Goal: Task Accomplishment & Management: Manage account settings

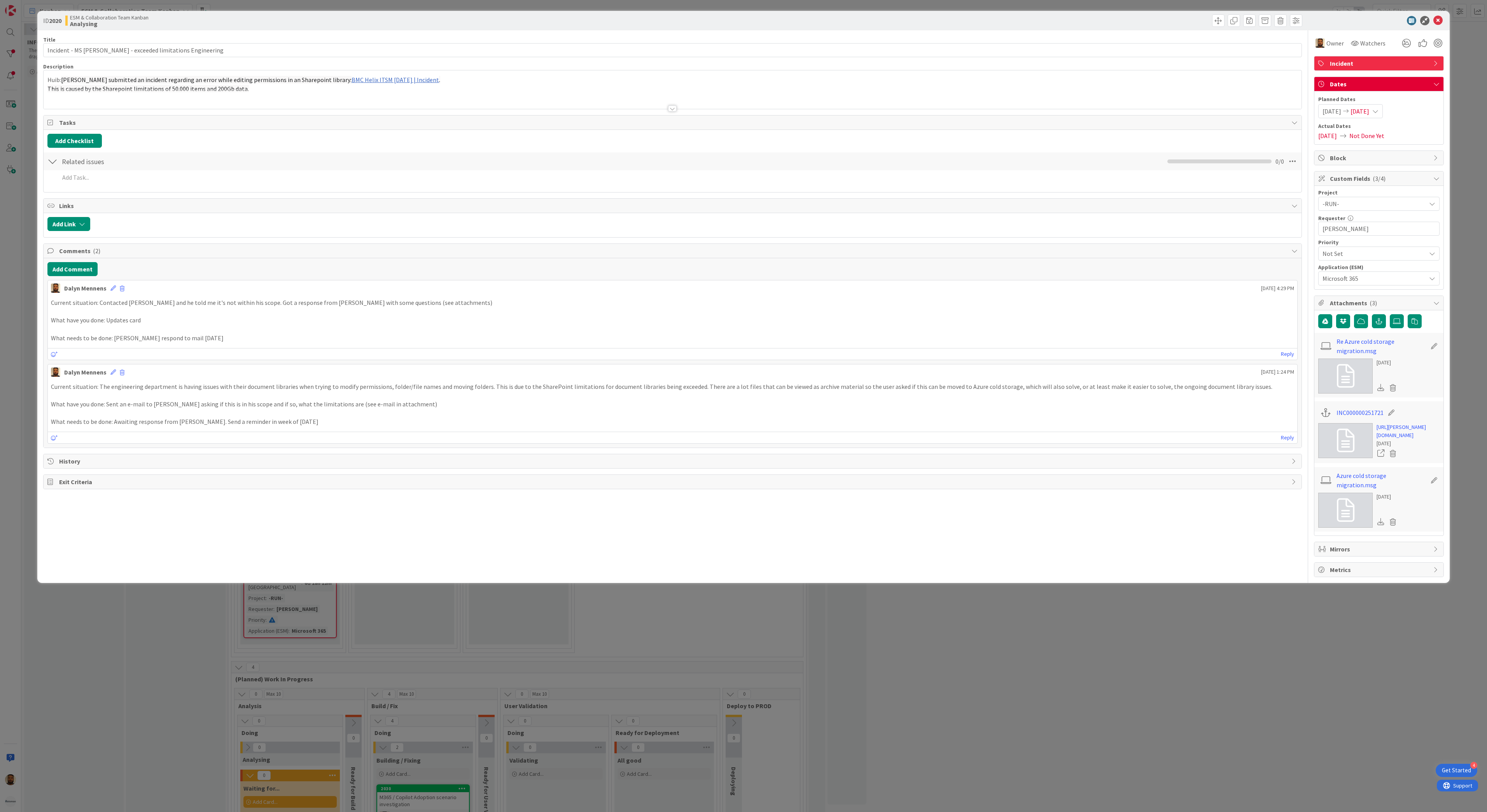
click at [1376, 107] on div "[DATE] [DATE]" at bounding box center [1351, 111] width 65 height 14
click at [1368, 181] on td "7" at bounding box center [1365, 179] width 15 height 15
type input "[DATE]"
click at [1368, 181] on td "7" at bounding box center [1365, 179] width 15 height 15
type input "[DATE]"
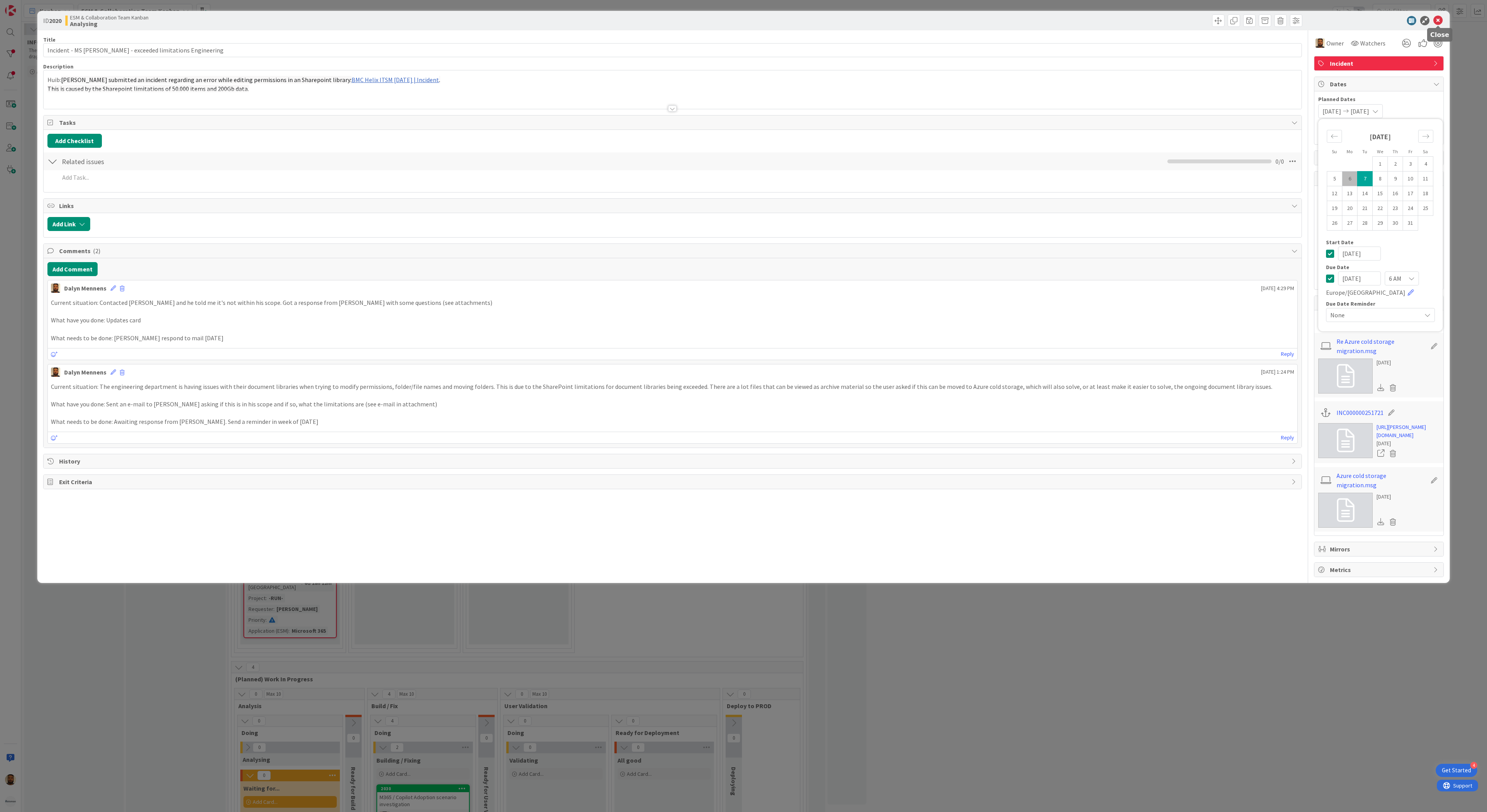
click at [1437, 17] on icon at bounding box center [1438, 21] width 9 height 9
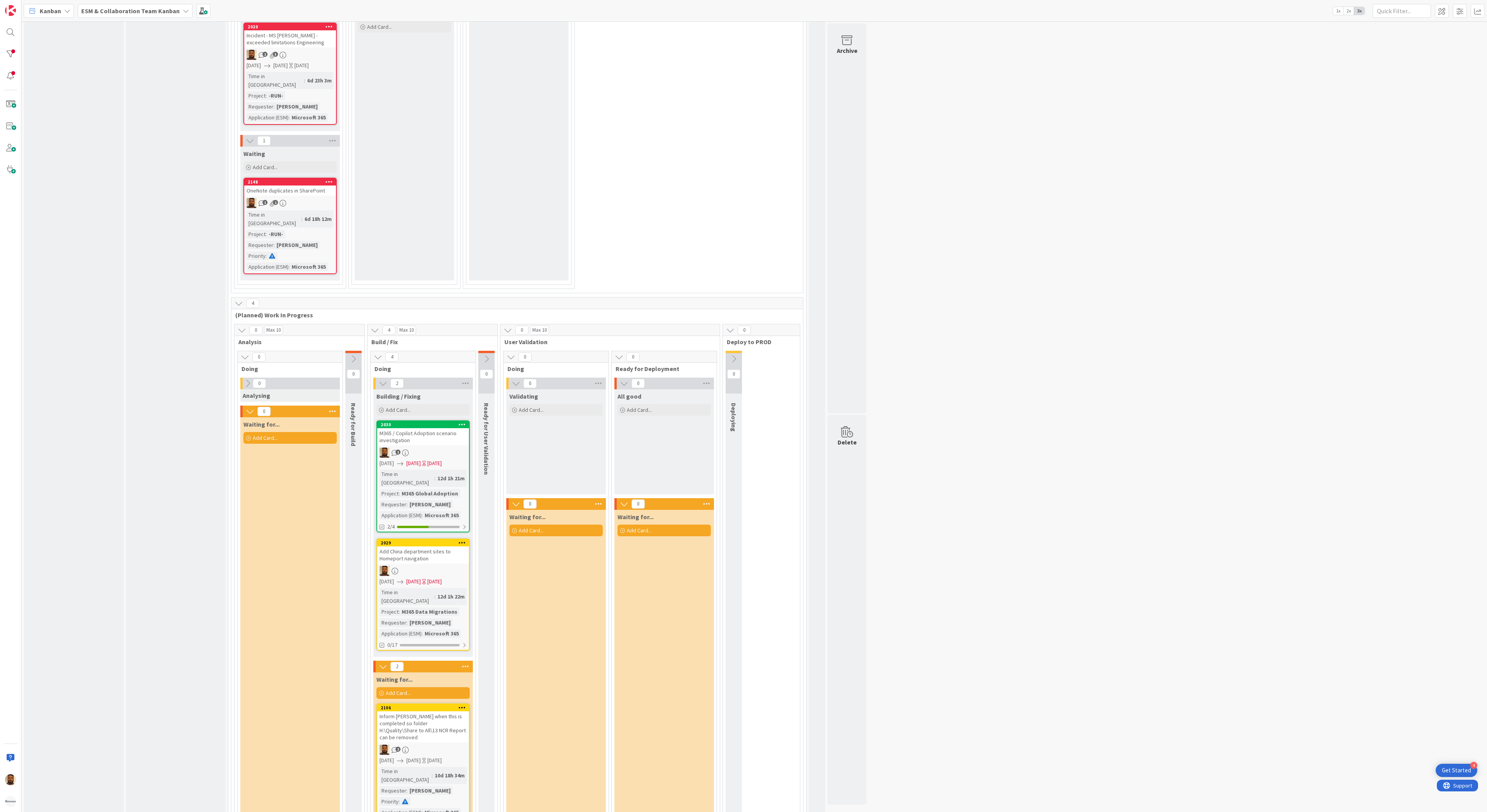
scroll to position [389, 0]
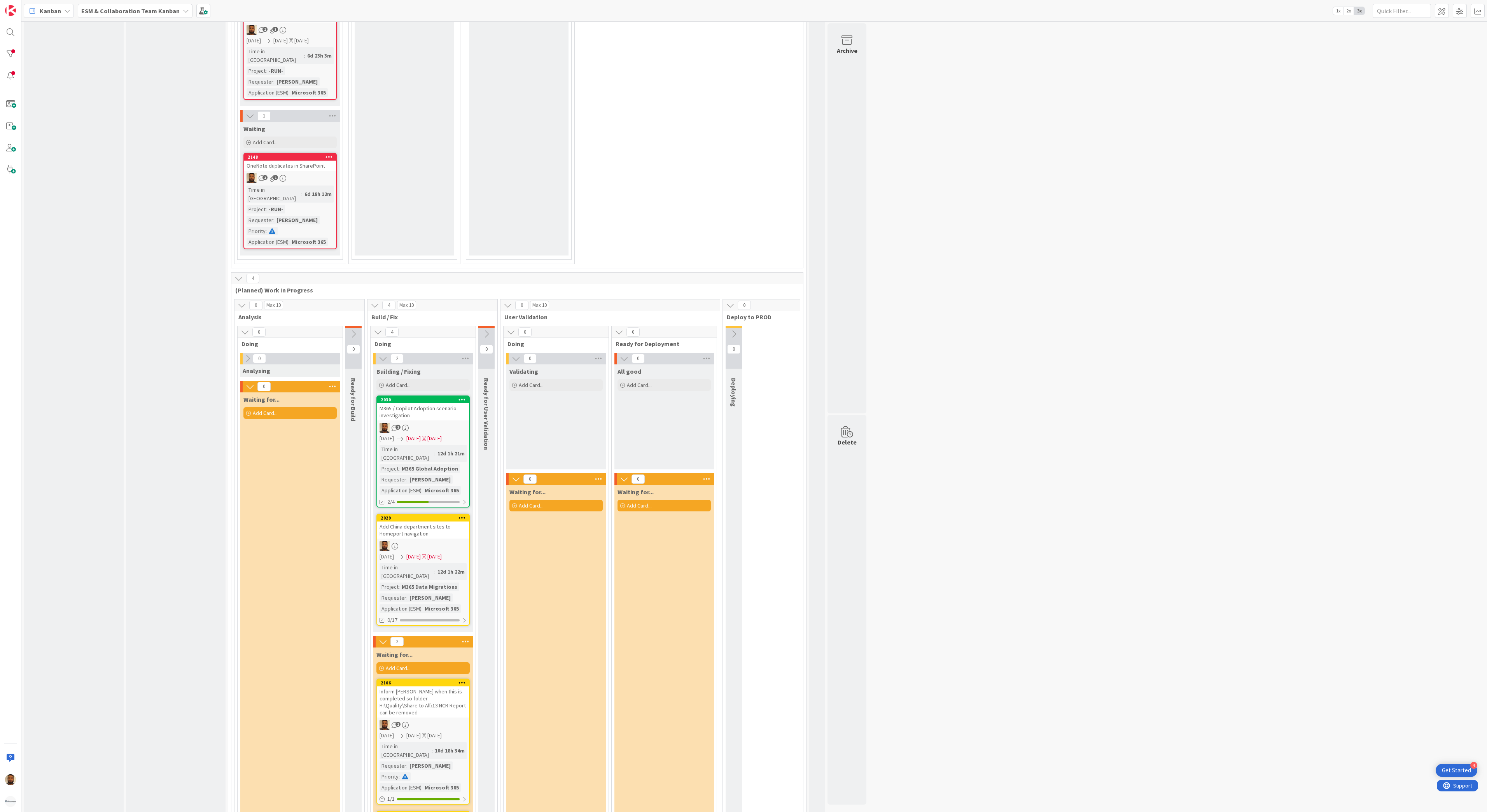
click at [433, 403] on div "M365 / Copilot Adoption scenario investigation" at bounding box center [423, 412] width 92 height 17
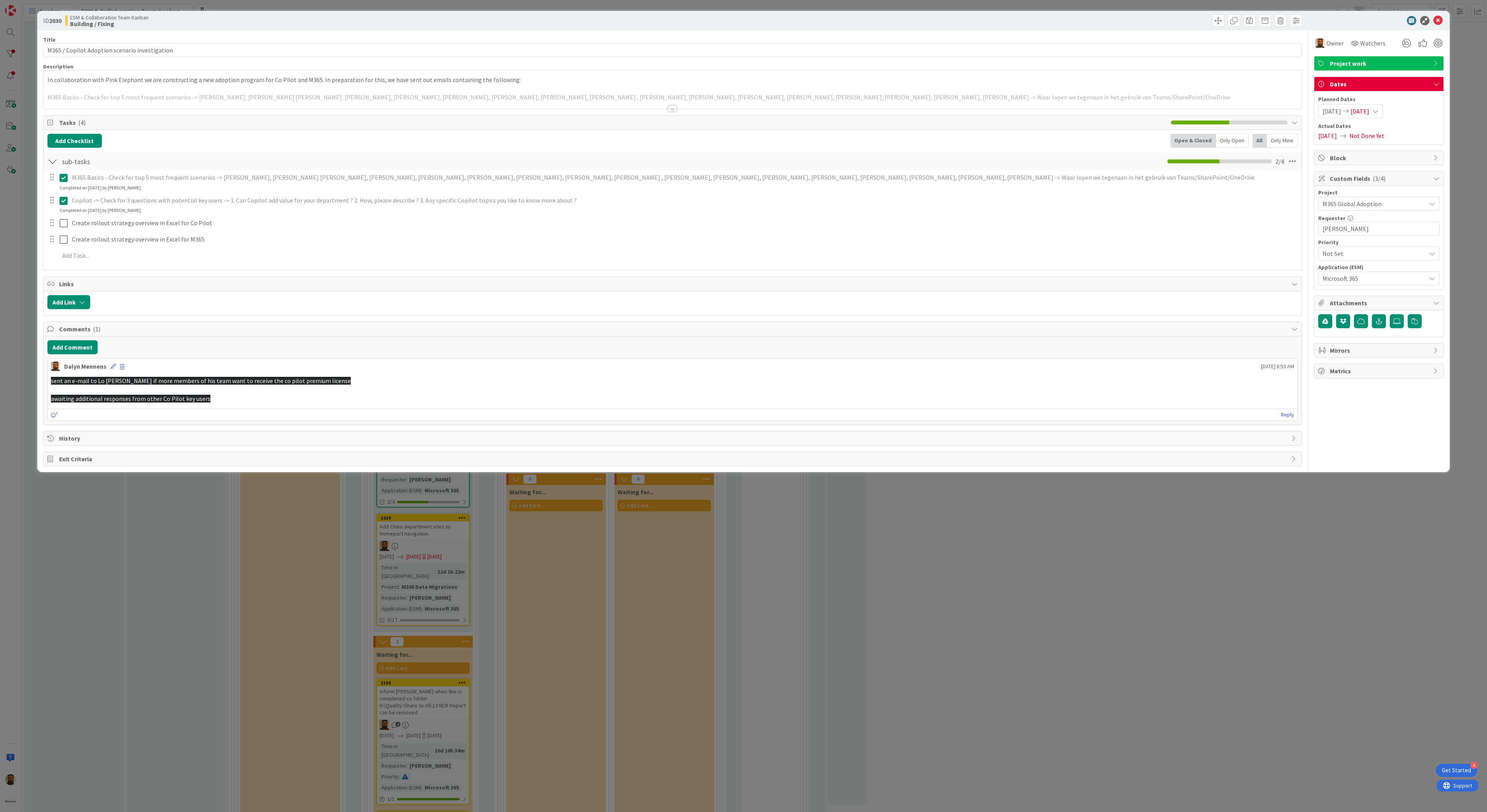
click at [1369, 111] on span "[DATE]" at bounding box center [1360, 111] width 18 height 9
click at [1363, 177] on td "7" at bounding box center [1365, 179] width 15 height 15
type input "[DATE]"
click at [1363, 177] on td "7" at bounding box center [1365, 179] width 15 height 15
type input "[DATE]"
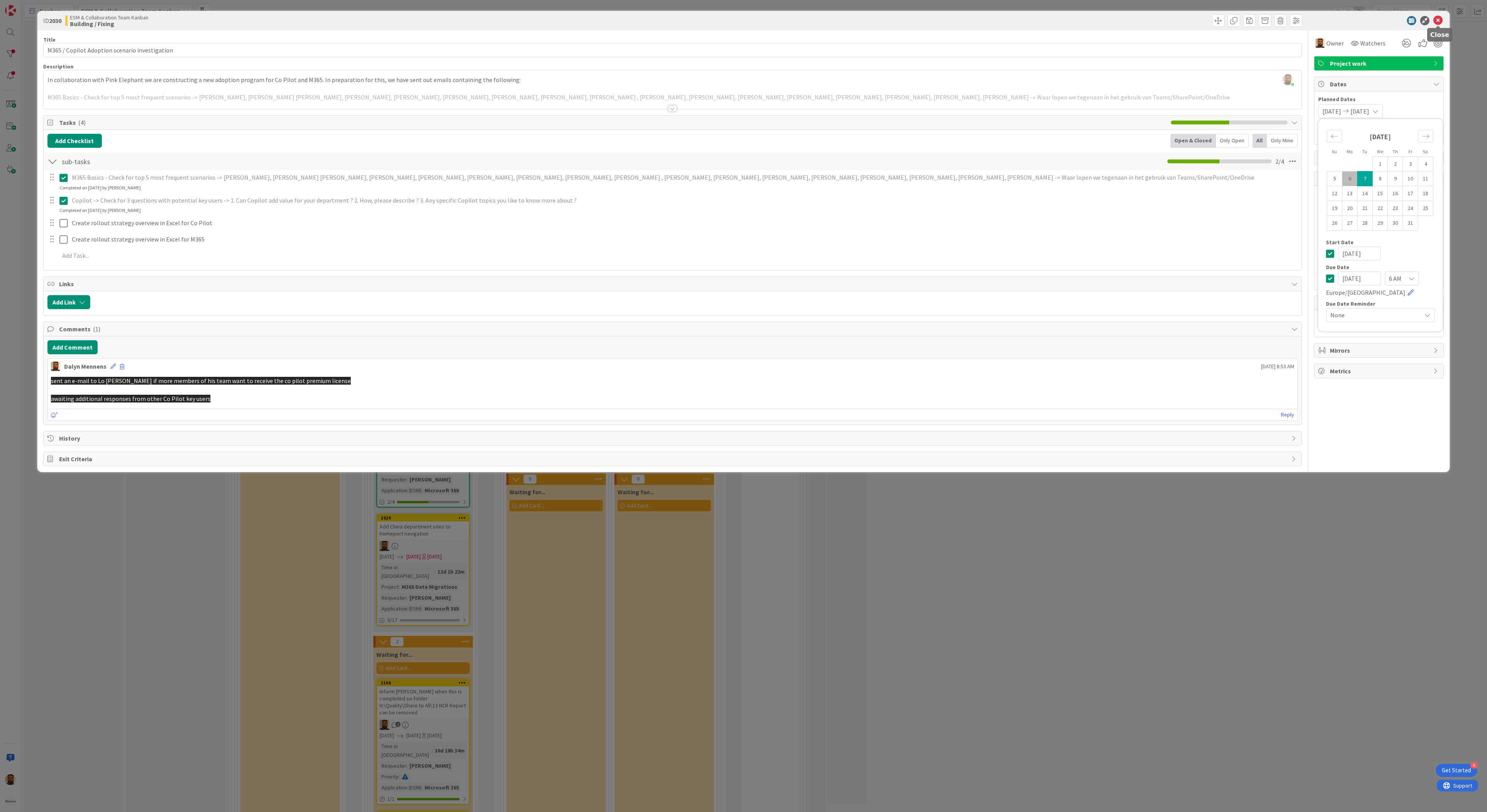
click at [1435, 16] on icon at bounding box center [1438, 21] width 9 height 9
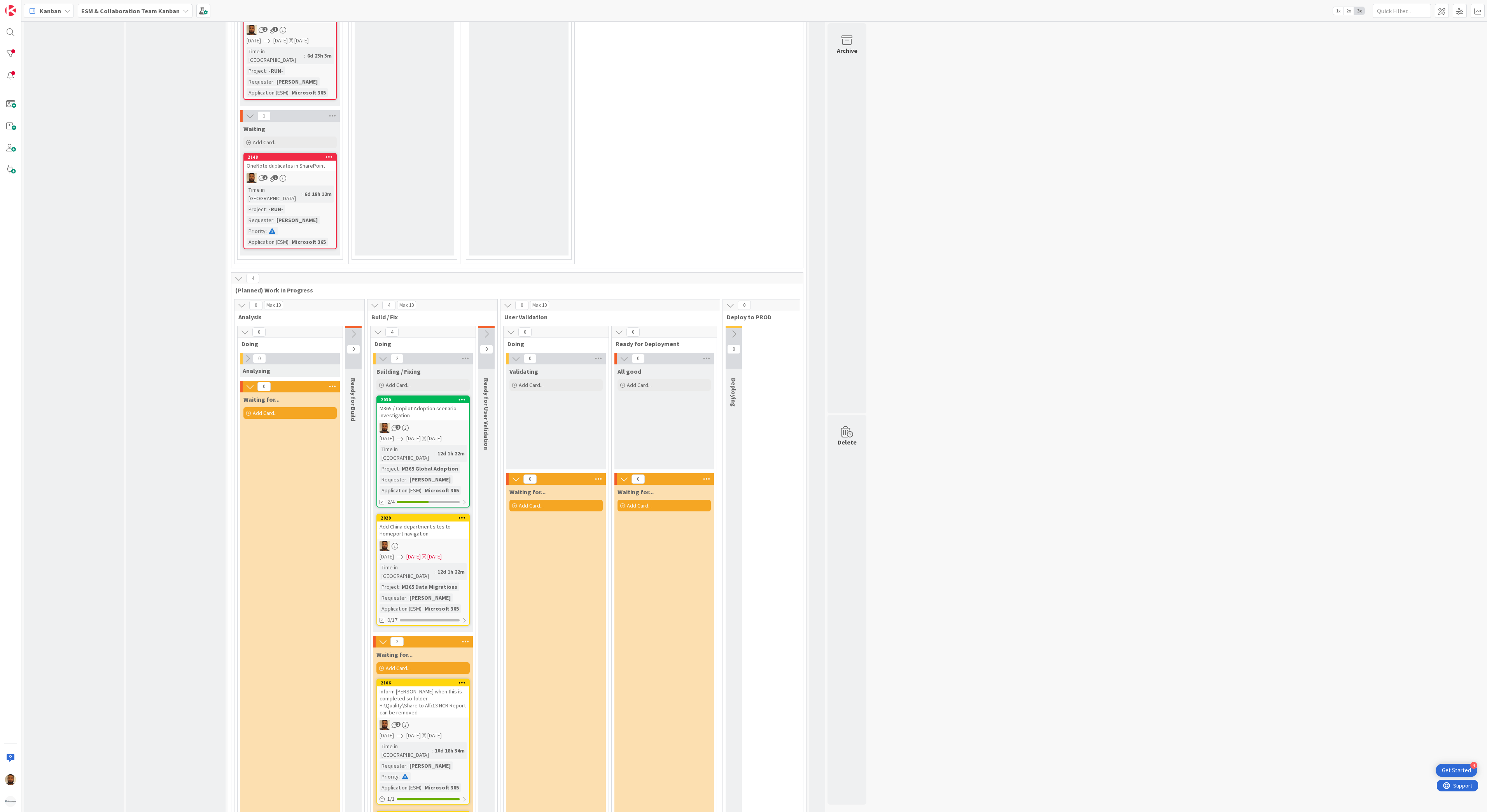
click at [434, 541] on div at bounding box center [423, 546] width 92 height 10
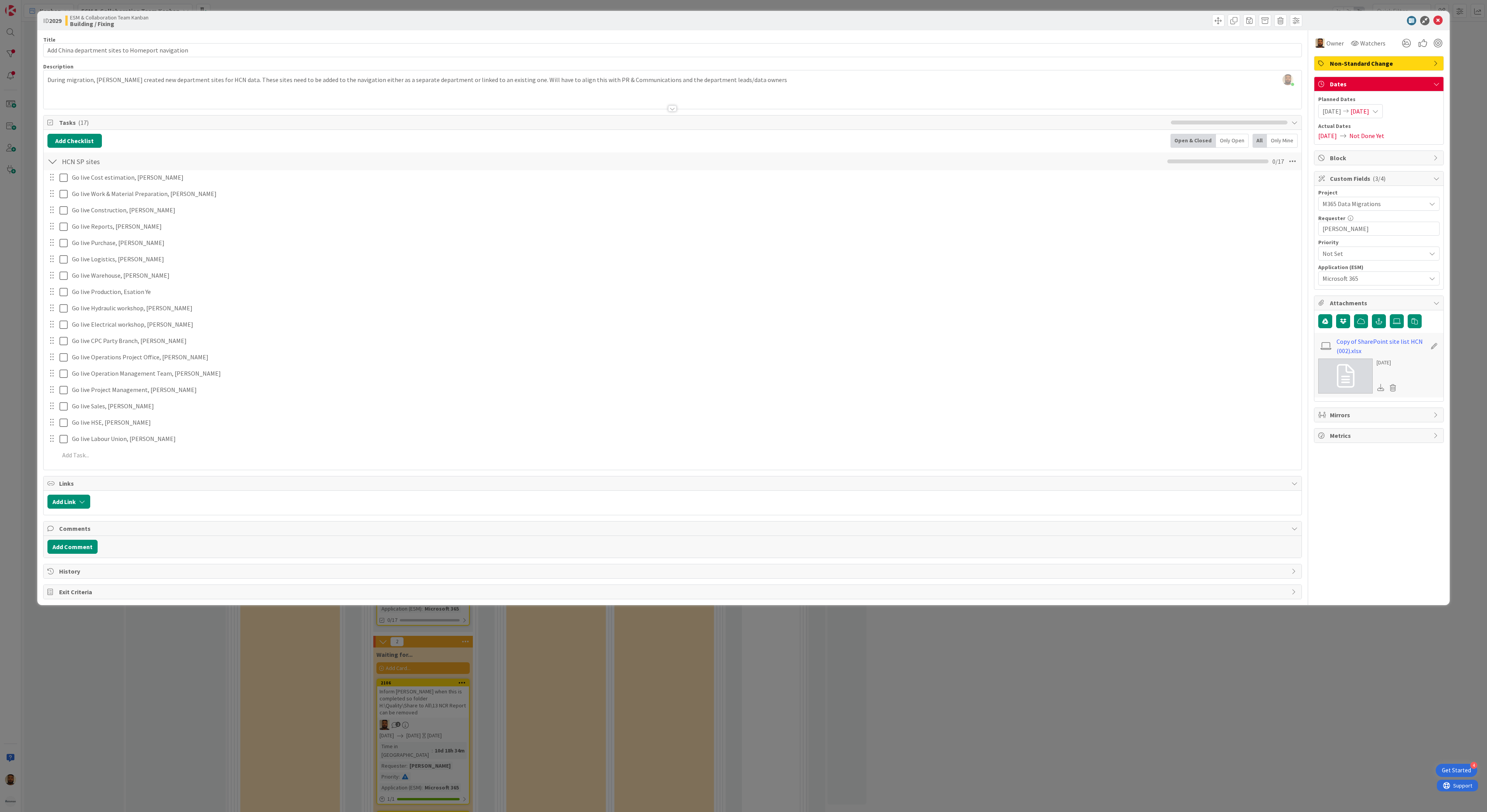
click at [1369, 114] on span "[DATE]" at bounding box center [1360, 111] width 18 height 9
click at [1407, 179] on td "10" at bounding box center [1410, 179] width 15 height 15
type input "[DATE]"
click at [1407, 179] on td "10" at bounding box center [1410, 179] width 15 height 15
type input "[DATE]"
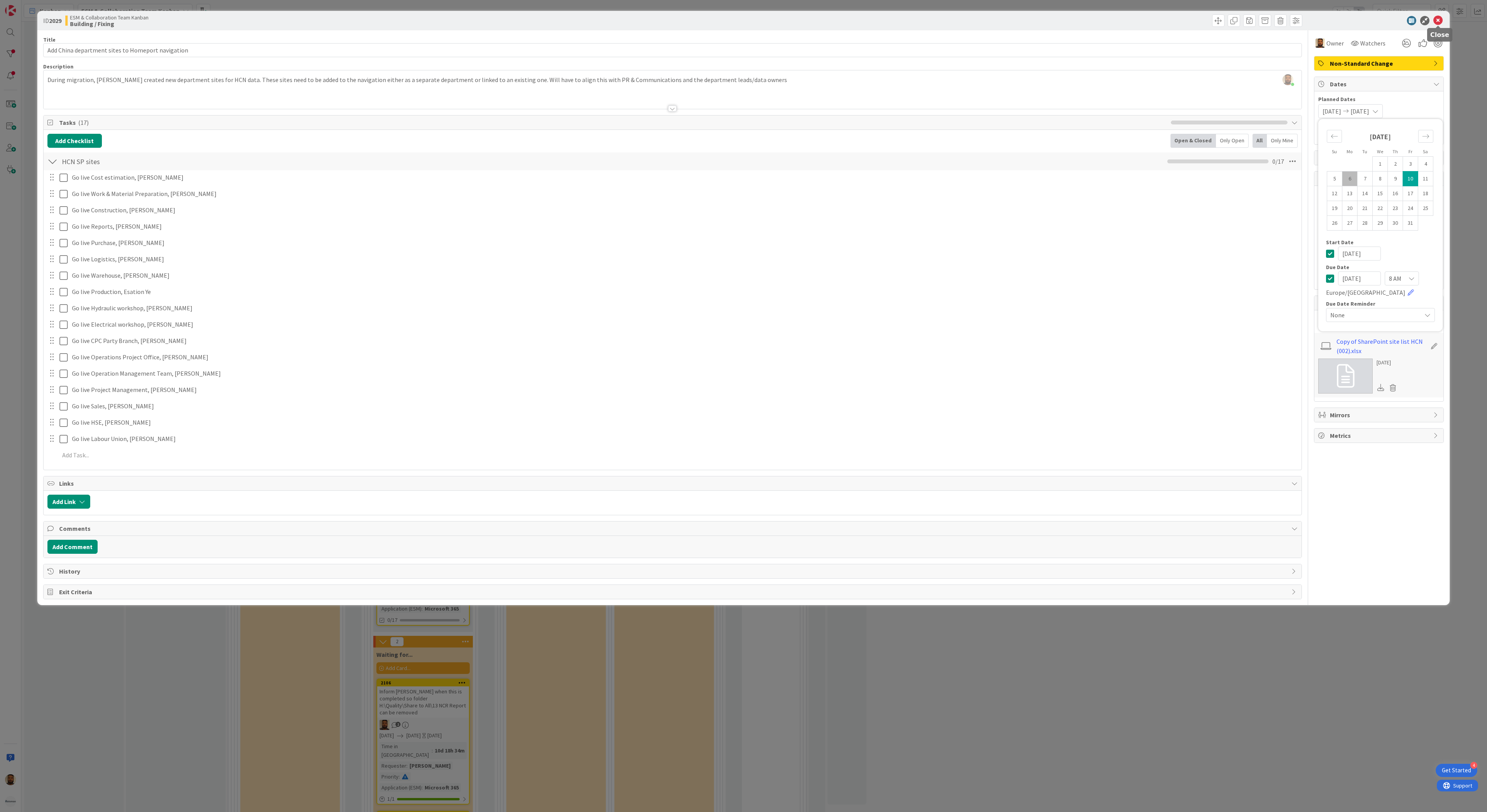
drag, startPoint x: 1438, startPoint y: 17, endPoint x: 1435, endPoint y: 22, distance: 5.8
click at [1438, 18] on icon at bounding box center [1438, 21] width 9 height 9
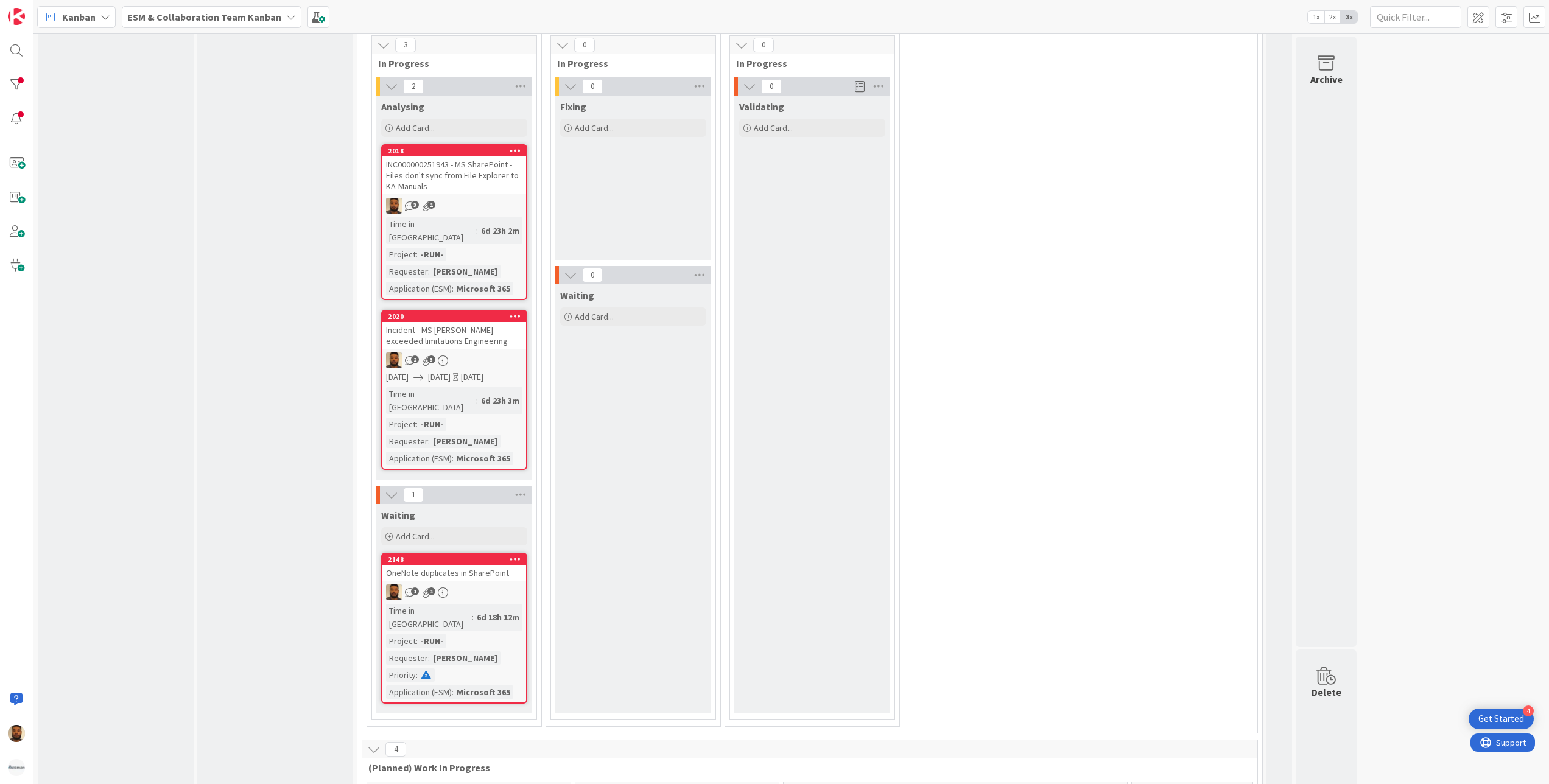
scroll to position [122, 0]
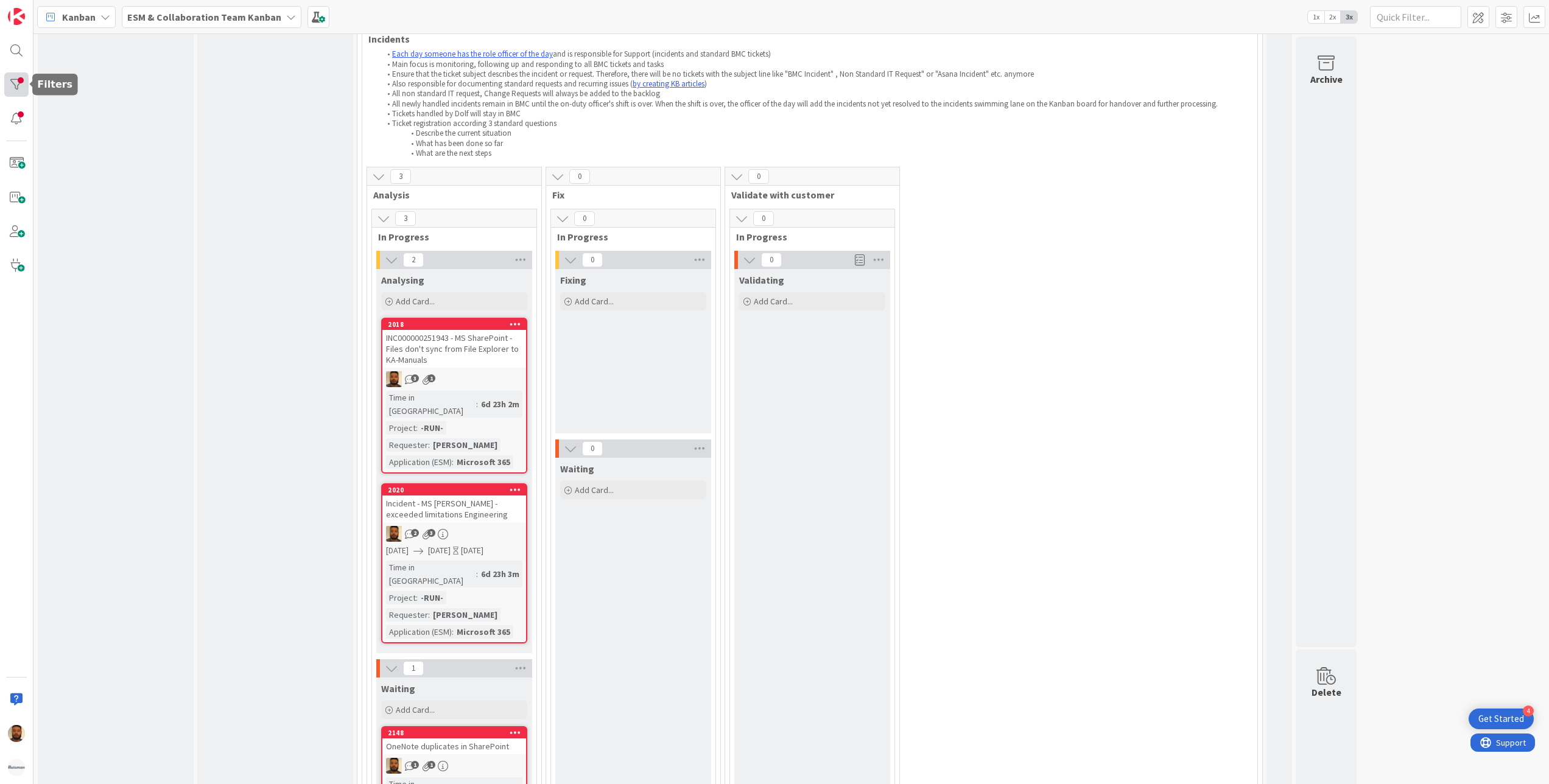
click at [18, 92] on div at bounding box center [16, 84] width 24 height 24
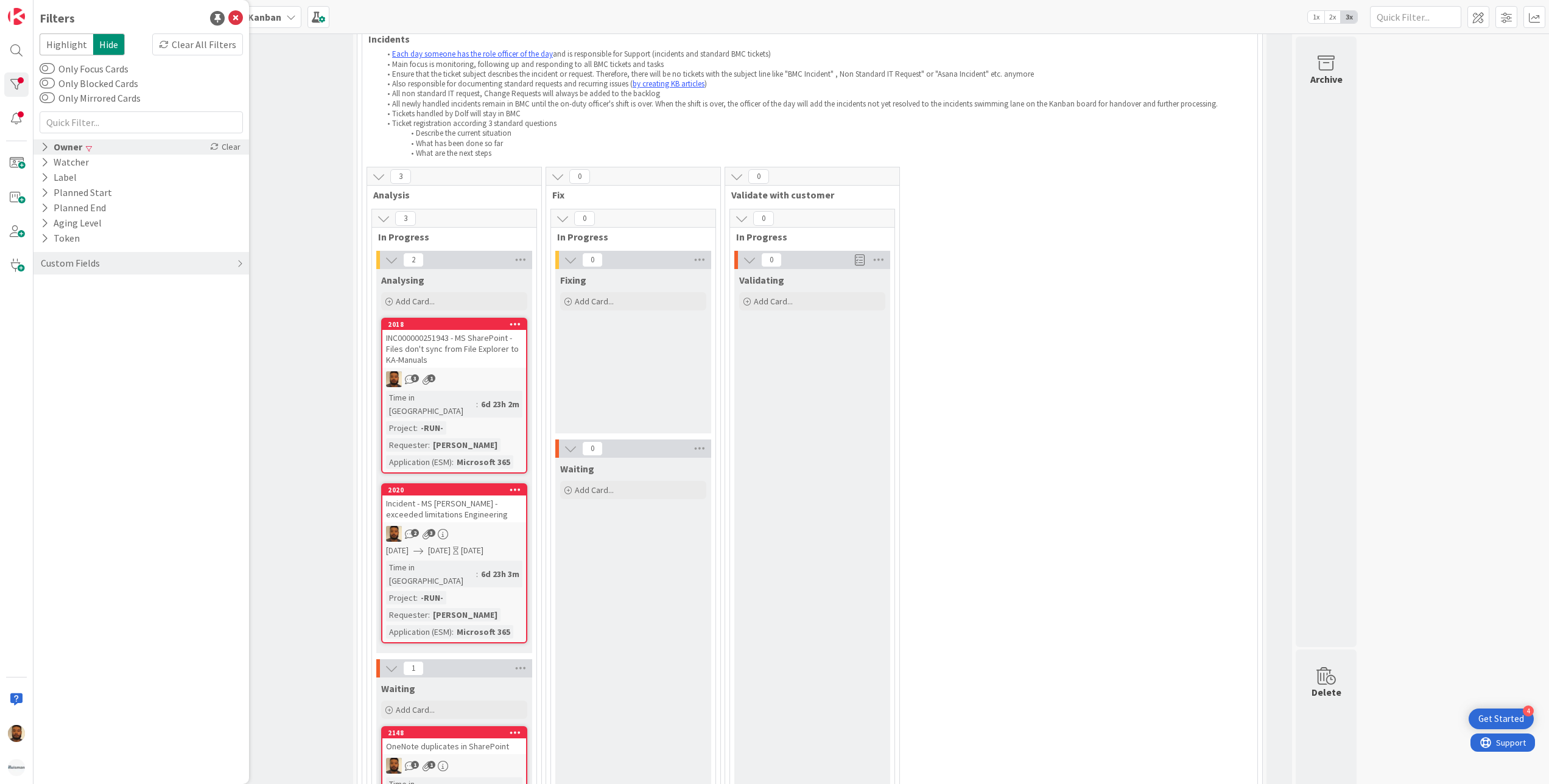
click at [212, 145] on icon at bounding box center [213, 146] width 8 height 8
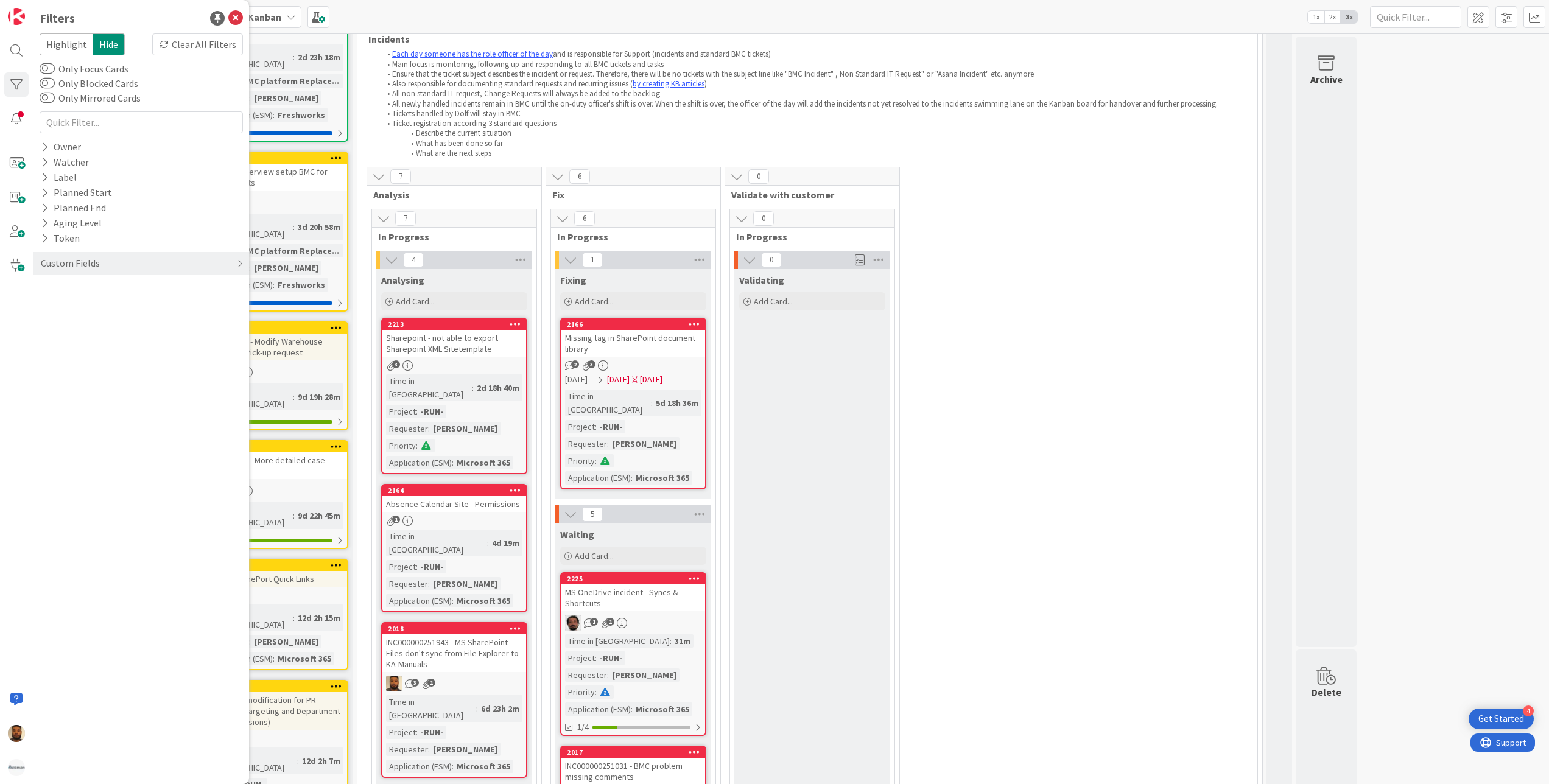
click at [652, 349] on div "Missing tag in SharePoint document library" at bounding box center [633, 343] width 144 height 27
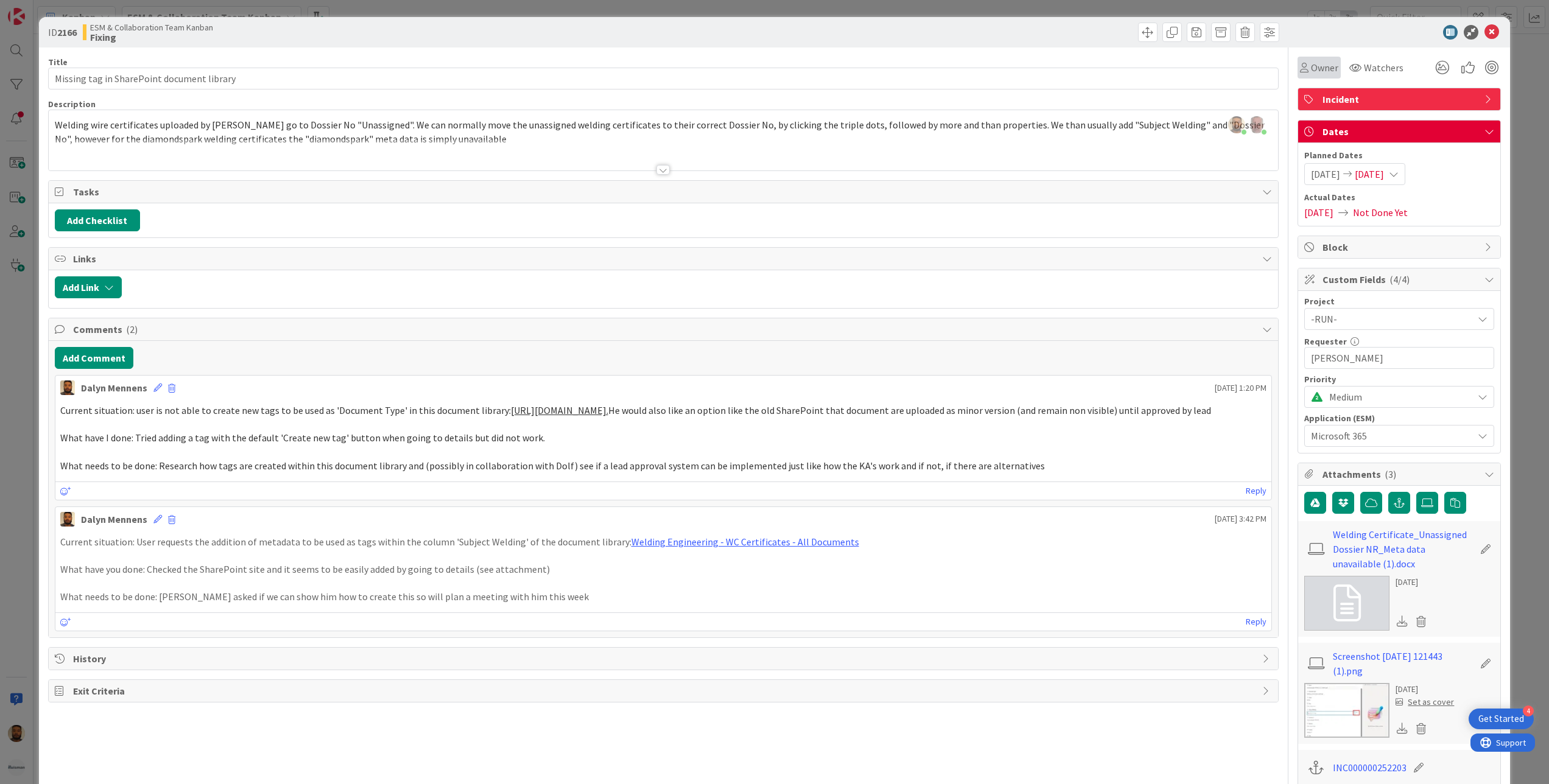
click at [1310, 66] on span "Owner" at bounding box center [1324, 68] width 27 height 14
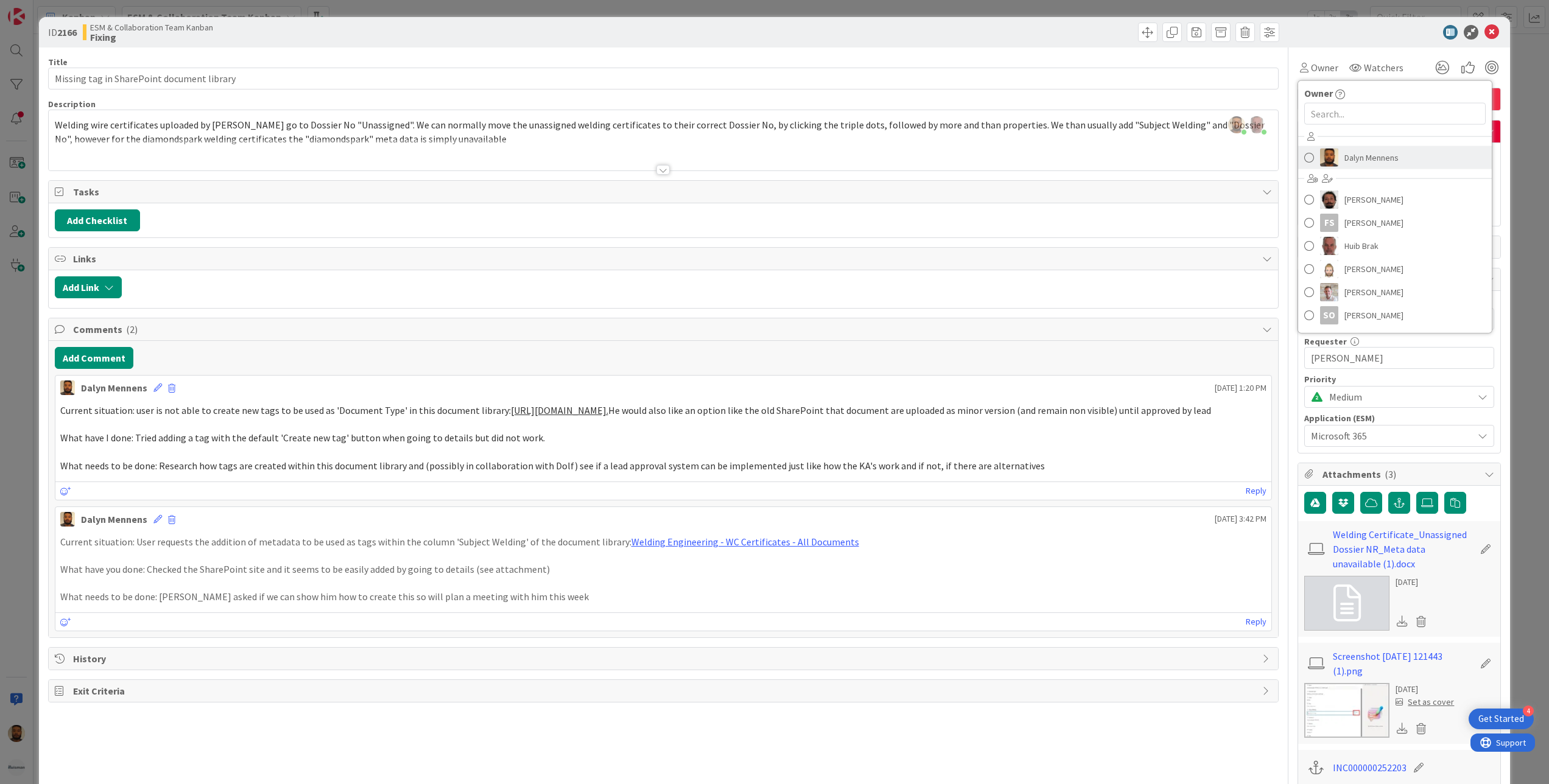
click at [1304, 152] on span at bounding box center [1309, 157] width 10 height 18
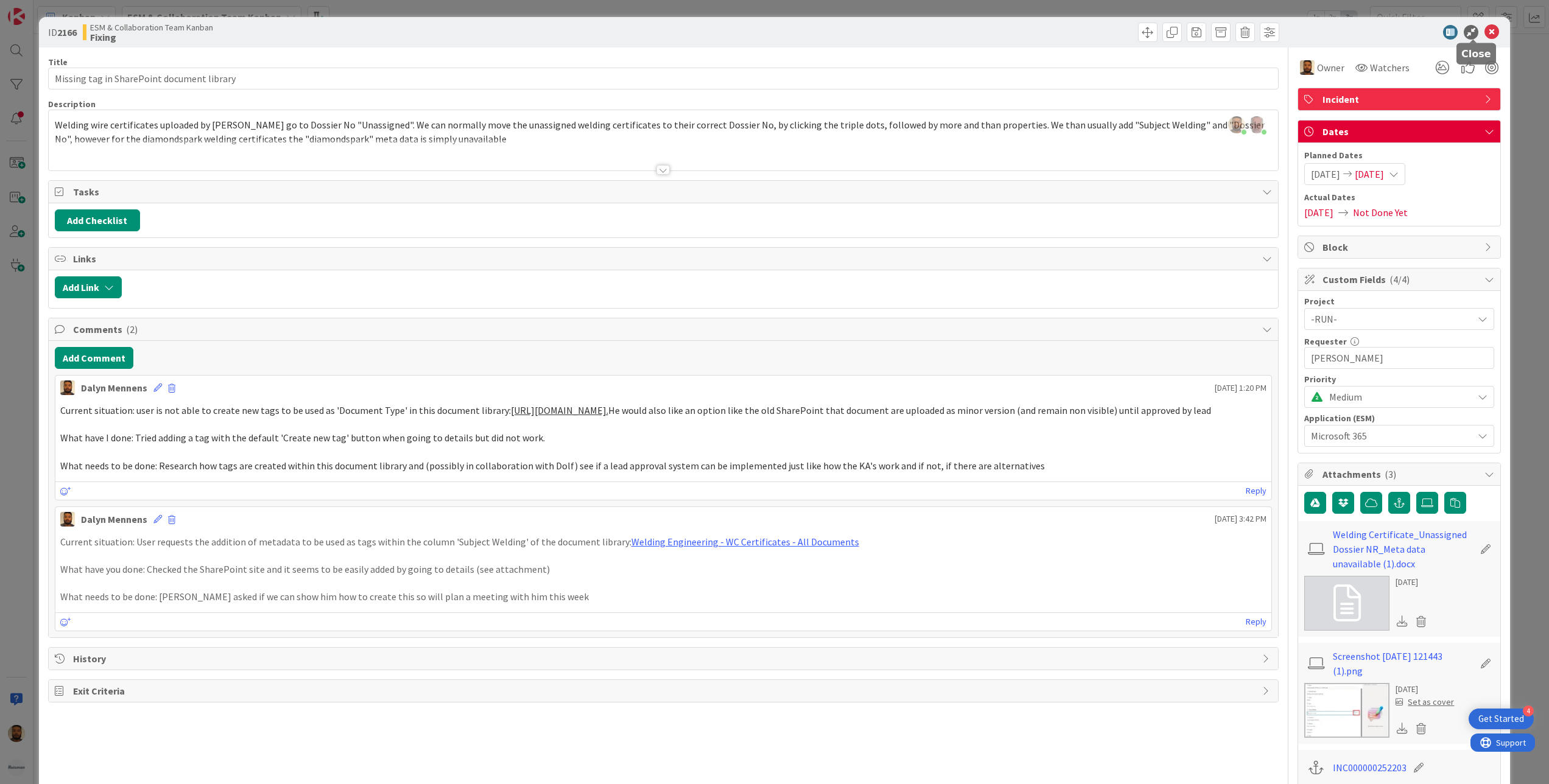
click at [1484, 29] on icon at bounding box center [1491, 33] width 14 height 14
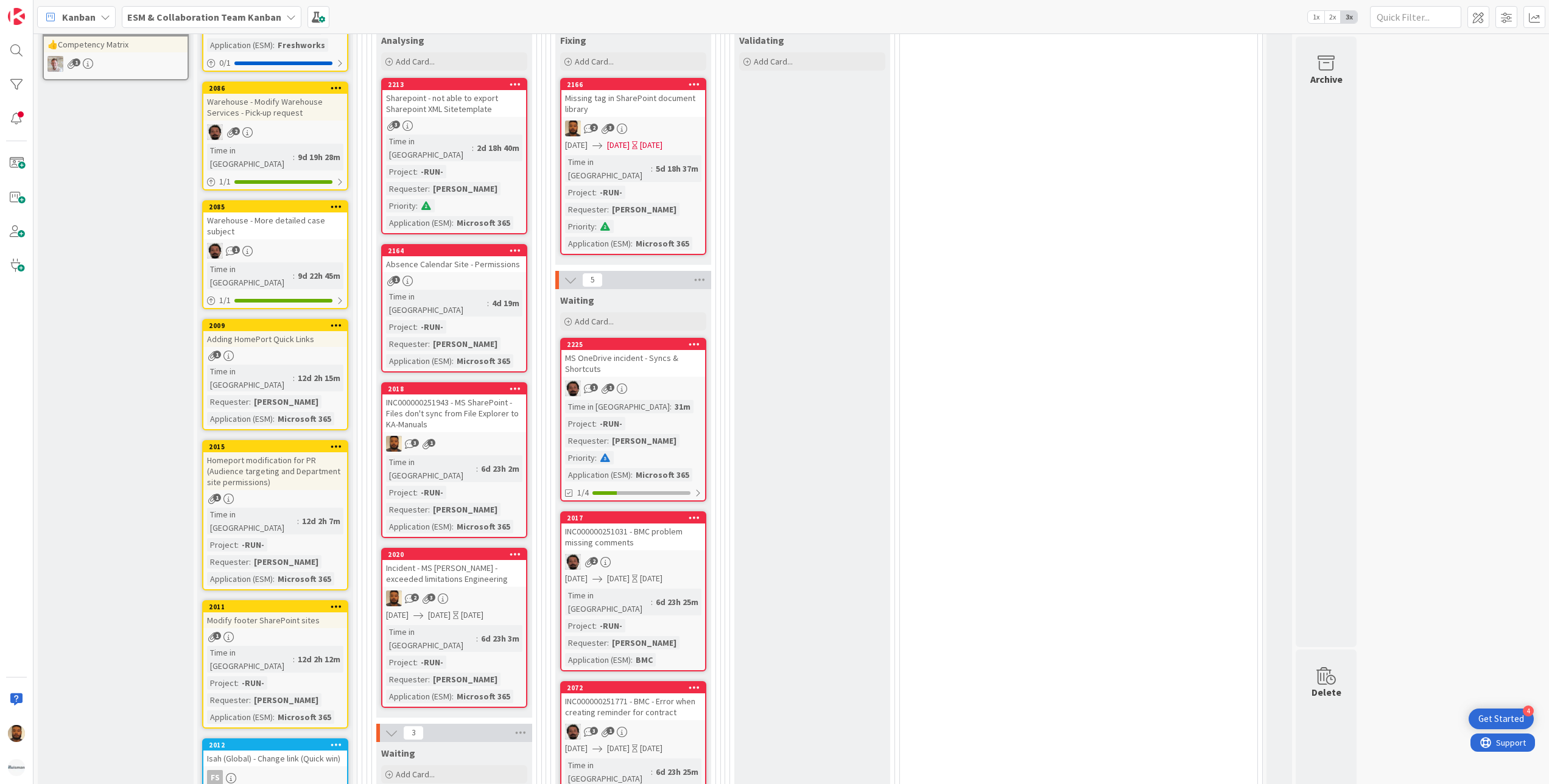
scroll to position [243, 0]
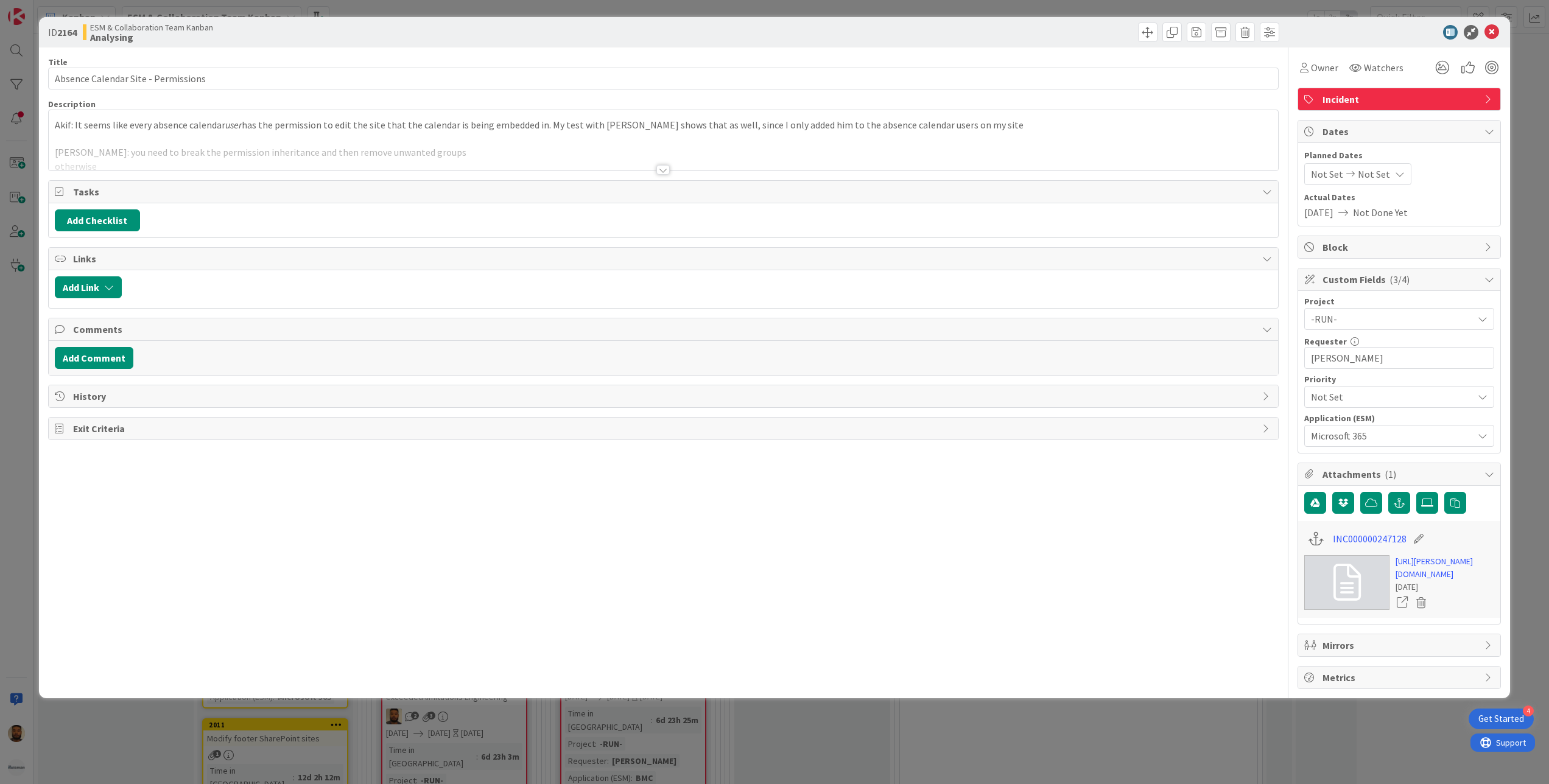
drag, startPoint x: 448, startPoint y: 434, endPoint x: 1371, endPoint y: 34, distance: 1005.9
click at [1371, 34] on div at bounding box center [1393, 33] width 215 height 14
click at [663, 169] on div at bounding box center [662, 170] width 14 height 10
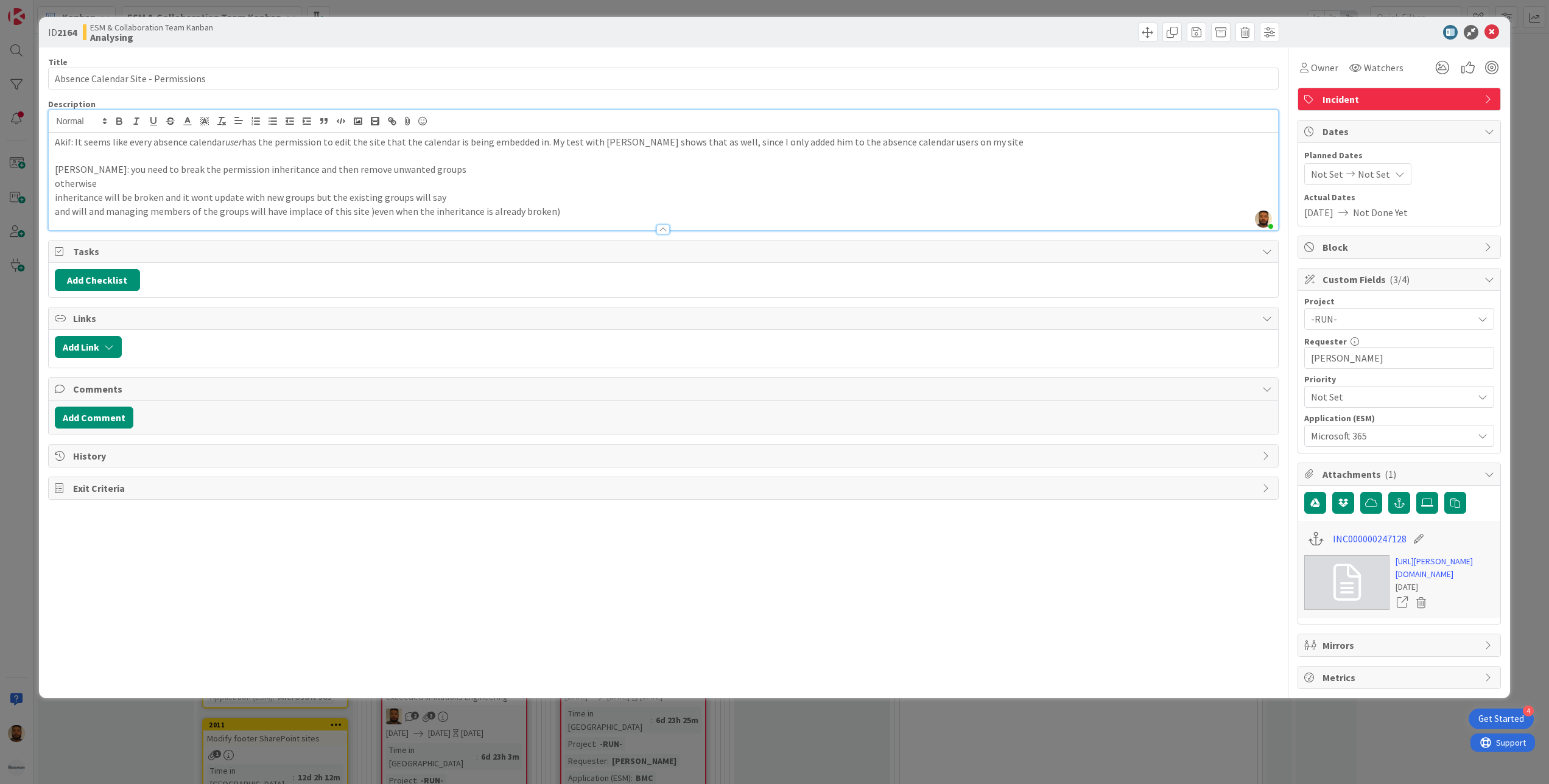
click at [458, 467] on div "History" at bounding box center [663, 455] width 1230 height 22
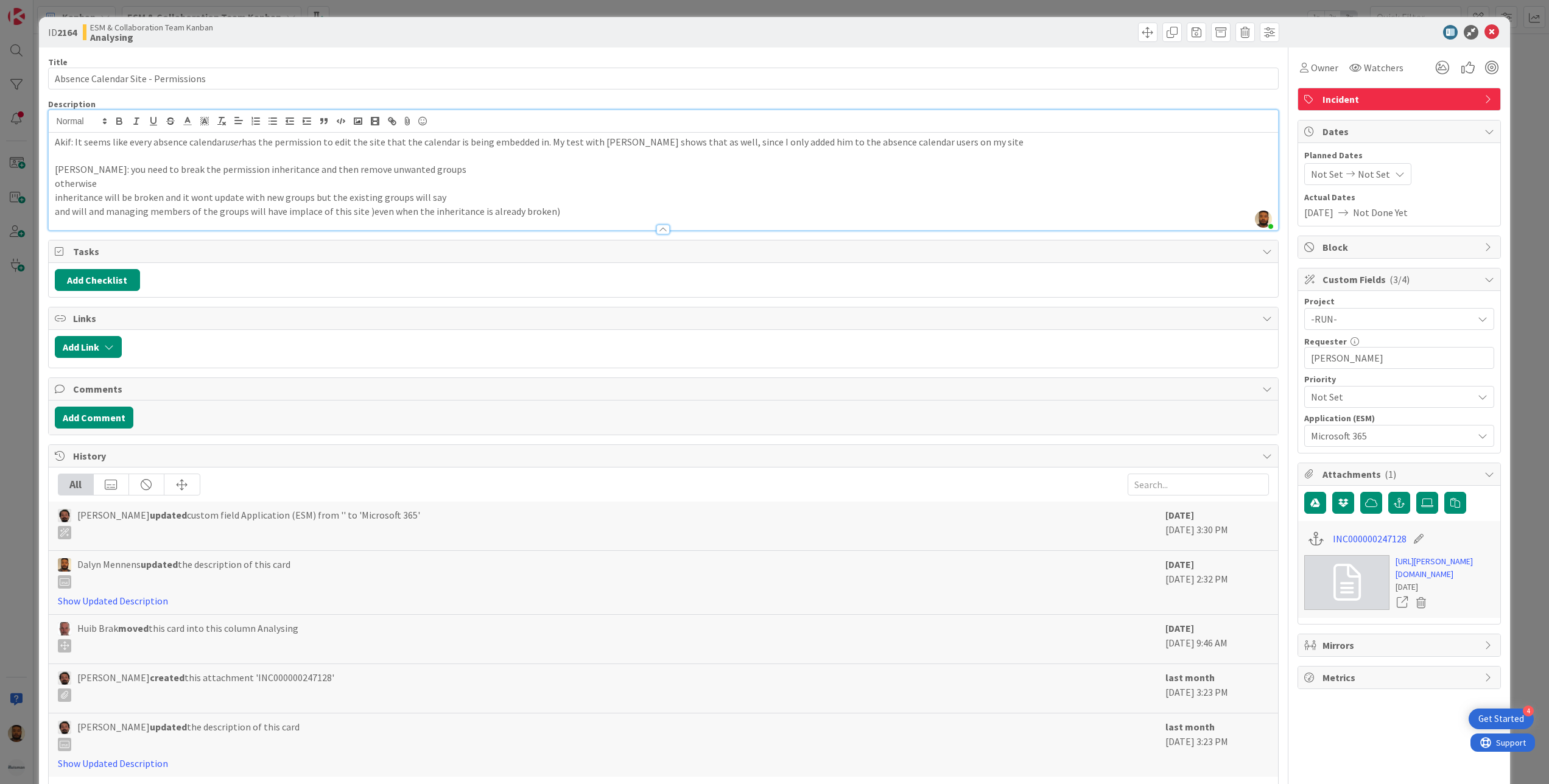
click at [461, 467] on div "History" at bounding box center [663, 455] width 1230 height 23
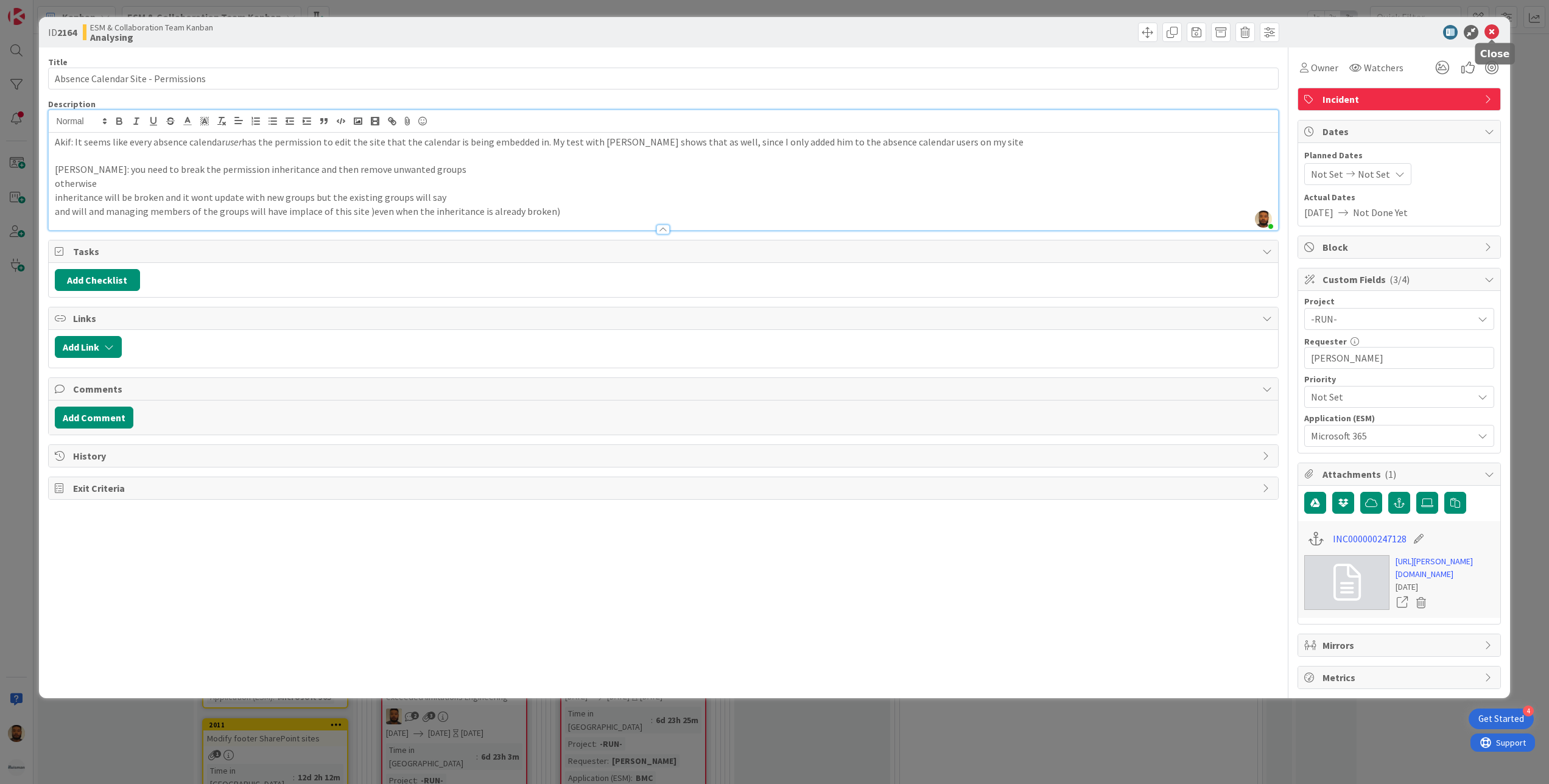
click at [1491, 32] on icon at bounding box center [1491, 33] width 14 height 14
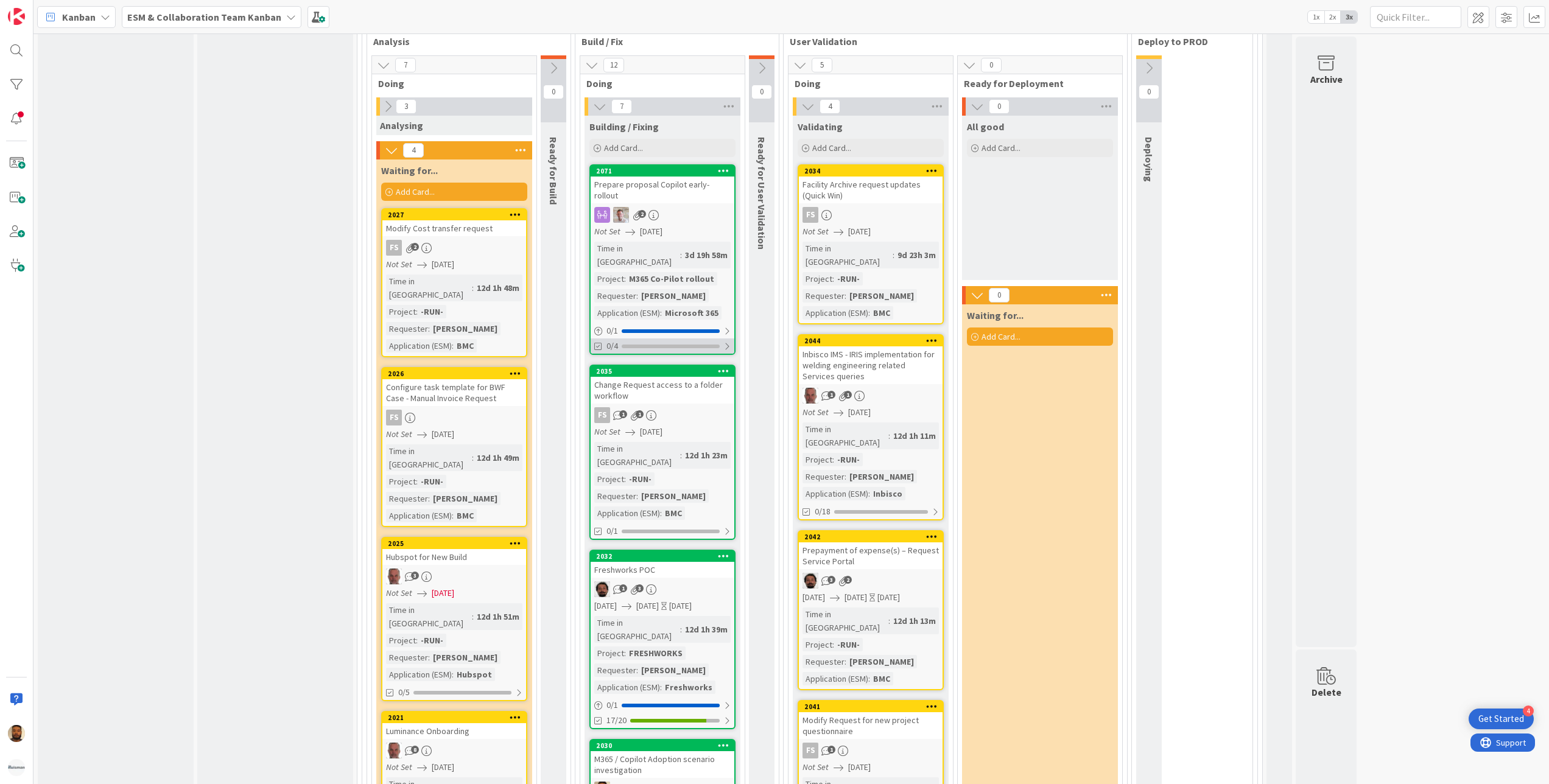
scroll to position [1703, 0]
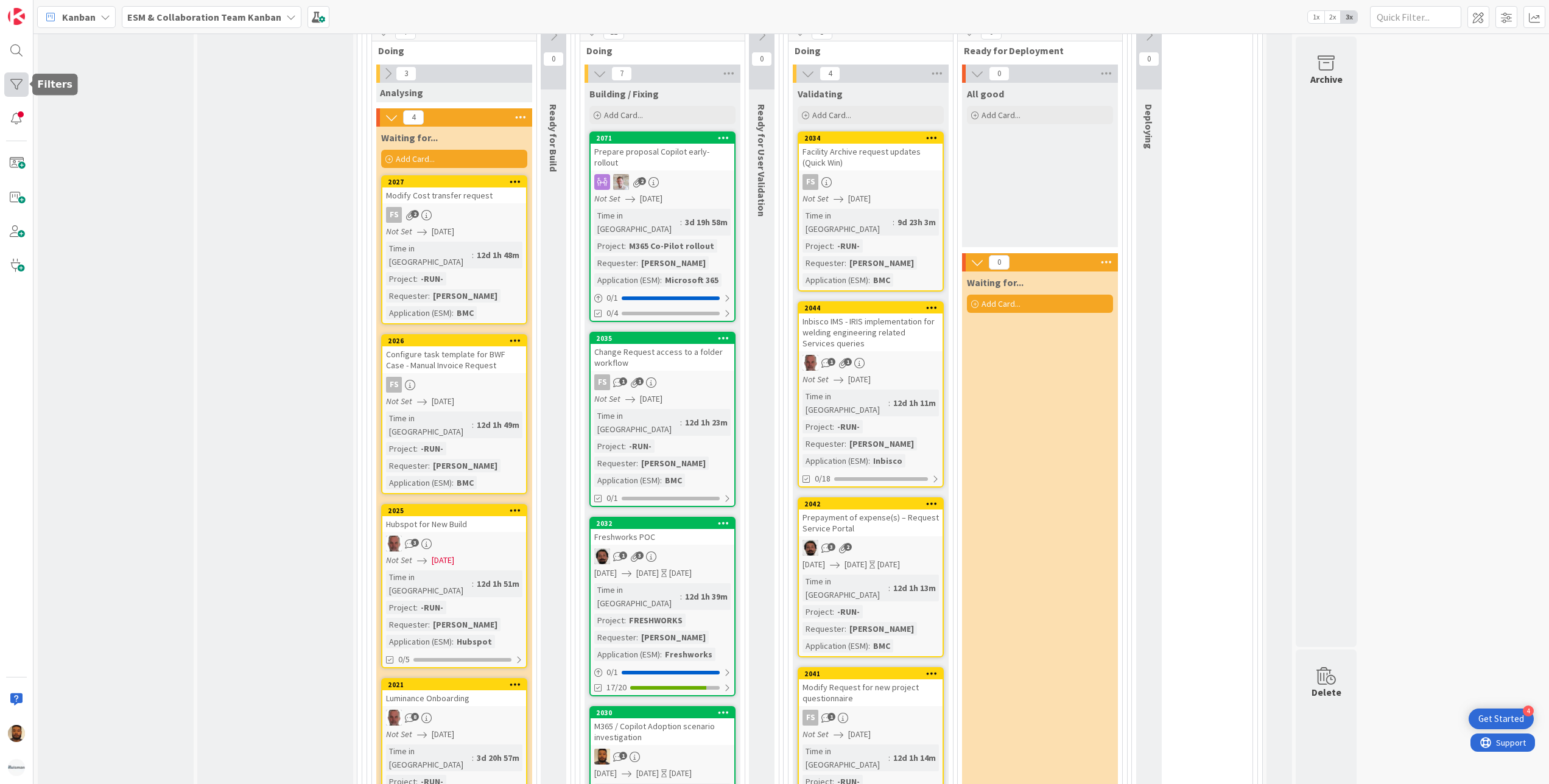
click at [14, 81] on div at bounding box center [16, 84] width 24 height 24
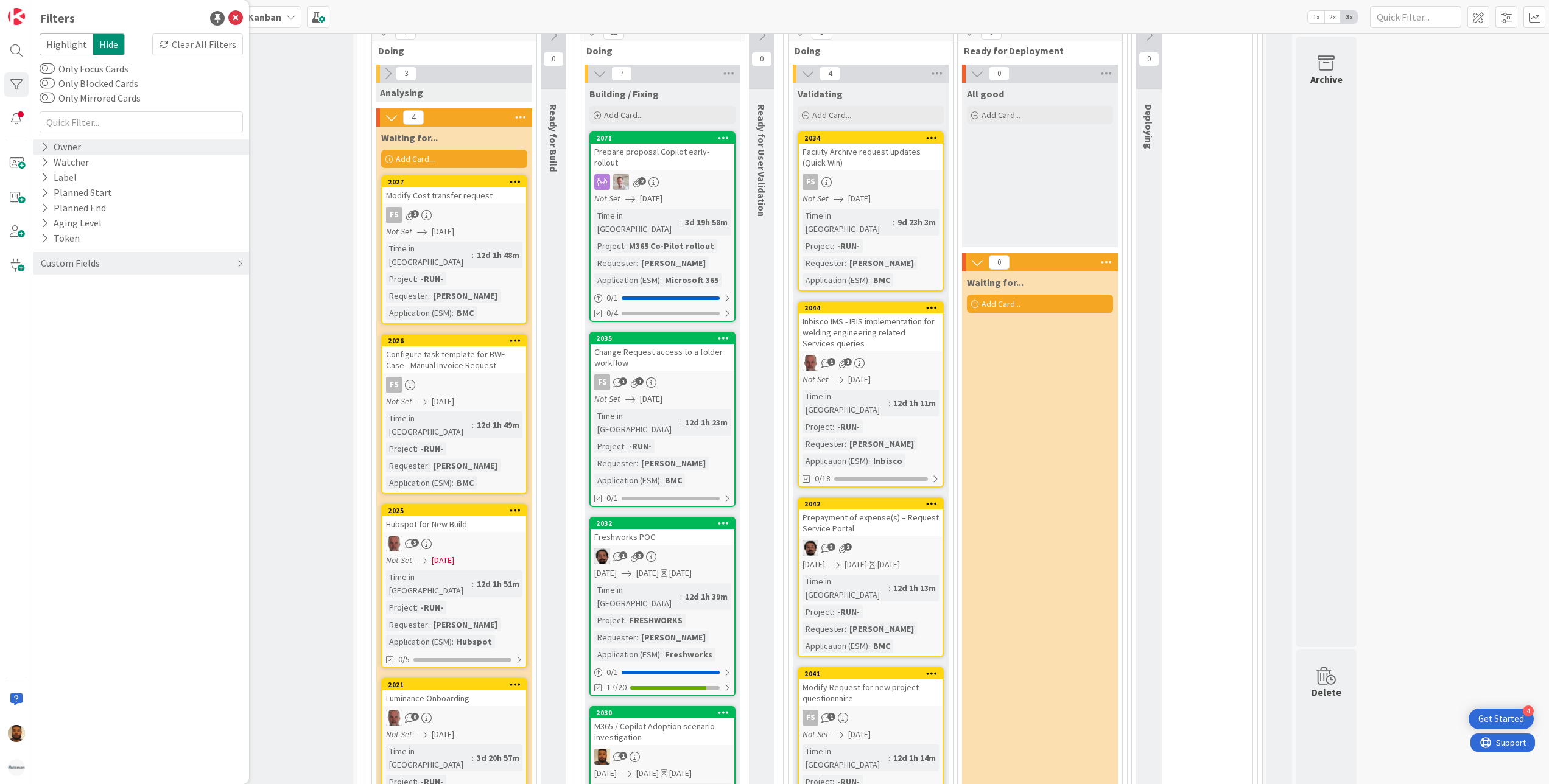
click at [45, 142] on icon at bounding box center [44, 146] width 8 height 10
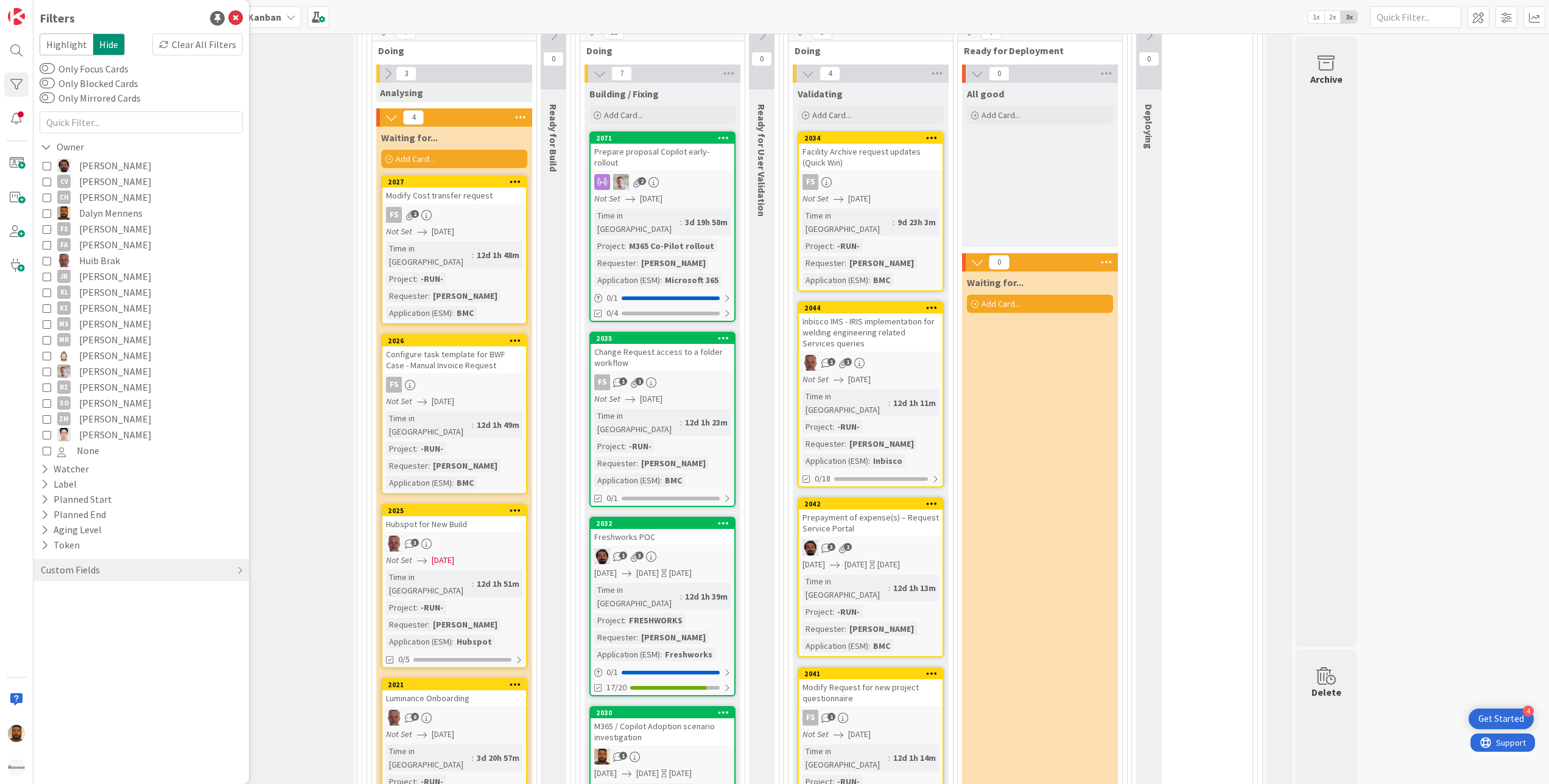
click at [48, 214] on icon at bounding box center [46, 212] width 8 height 8
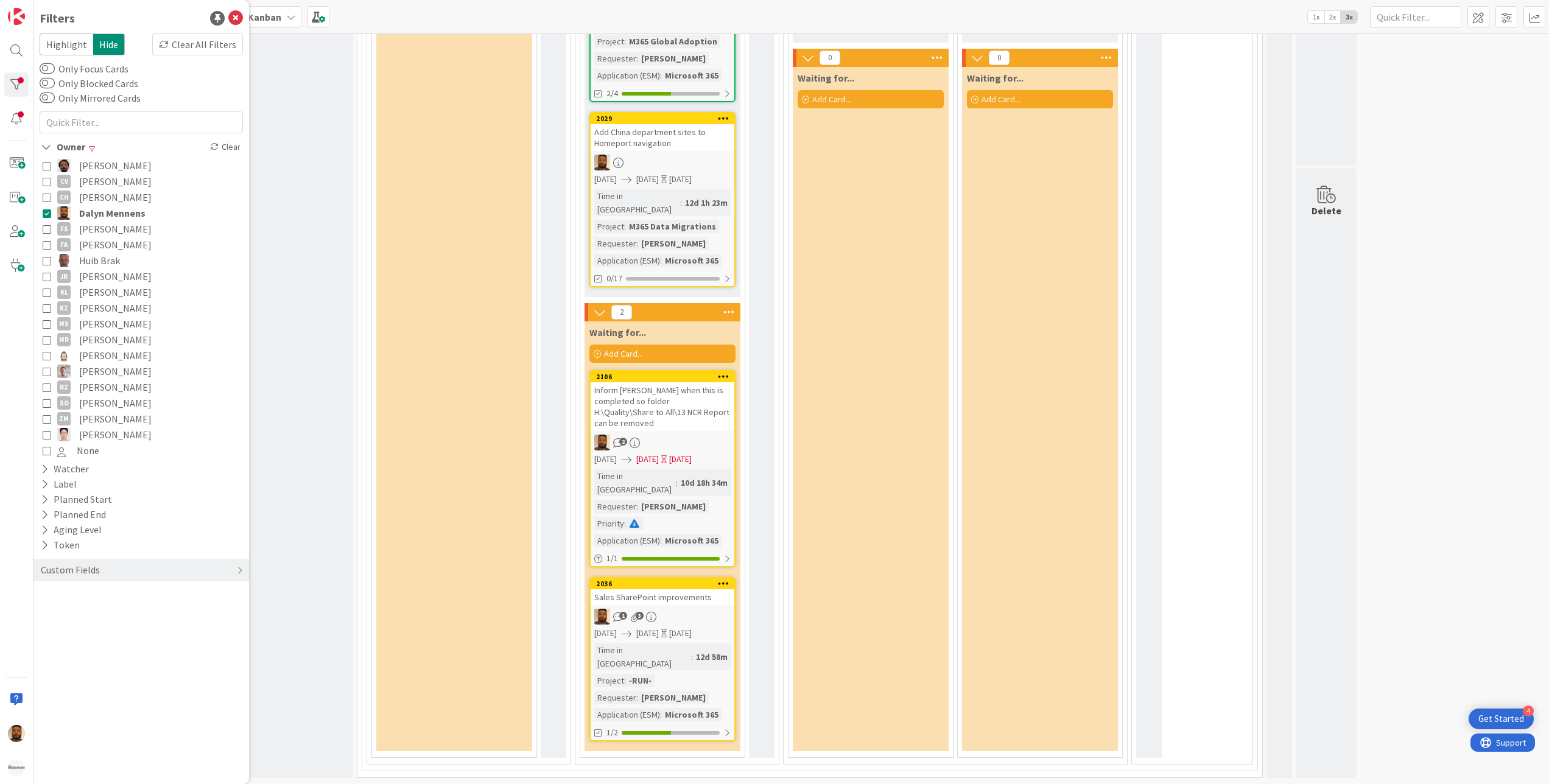
scroll to position [1192, 0]
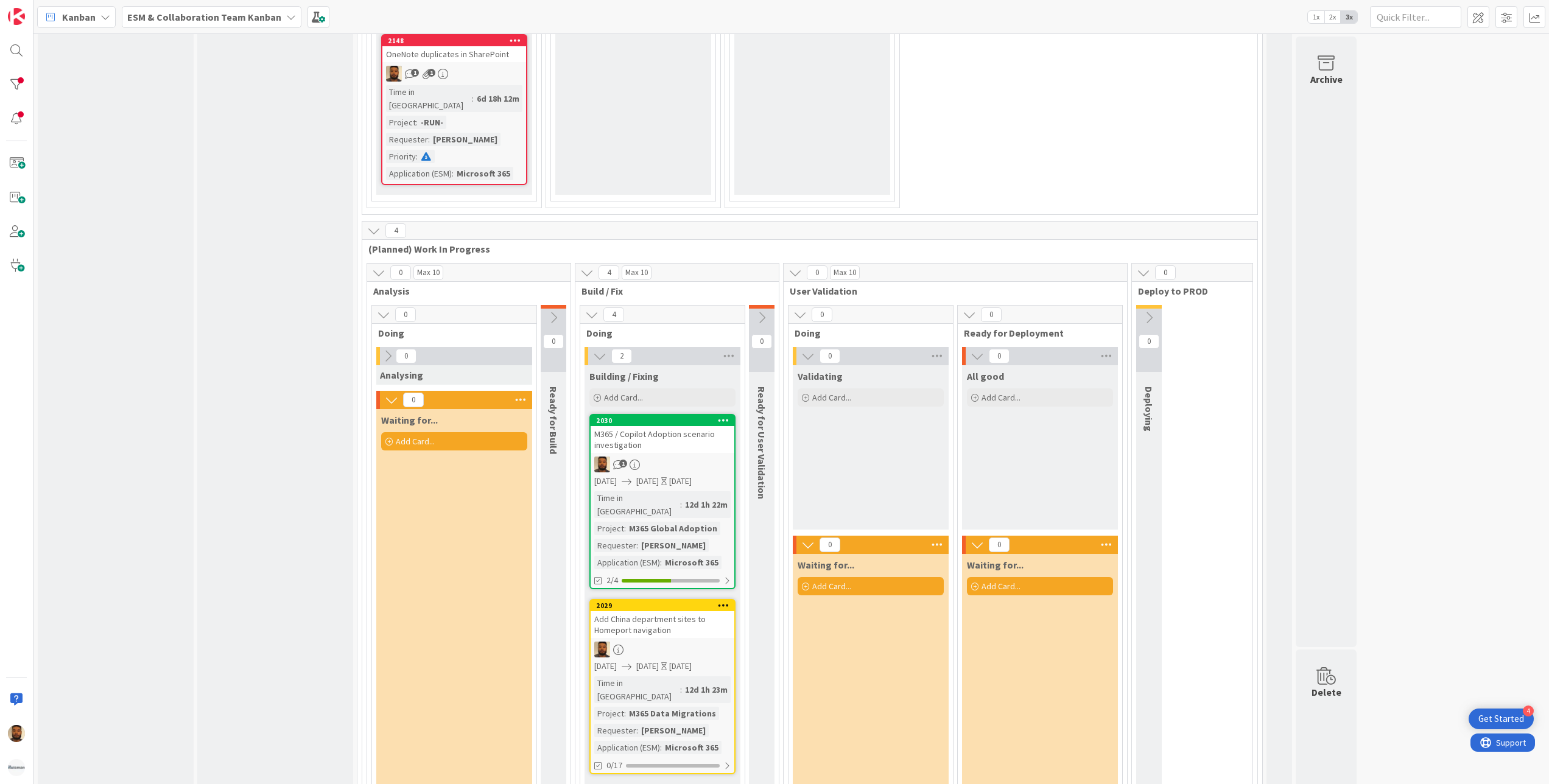
scroll to position [852, 0]
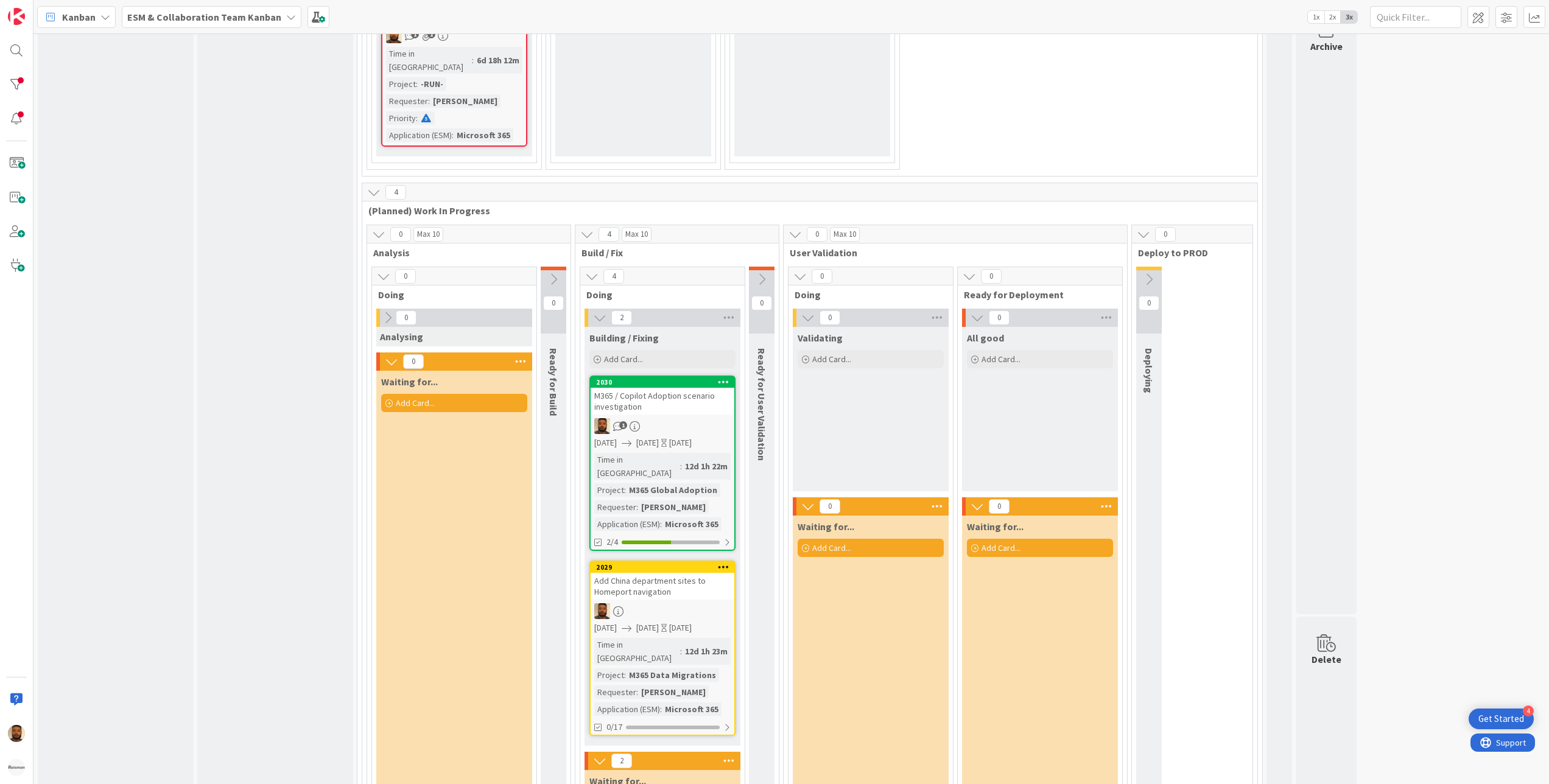
drag, startPoint x: 829, startPoint y: 405, endPoint x: 242, endPoint y: 362, distance: 588.6
click at [242, 362] on div "Input Buffer Add Card..." at bounding box center [275, 215] width 155 height 2023
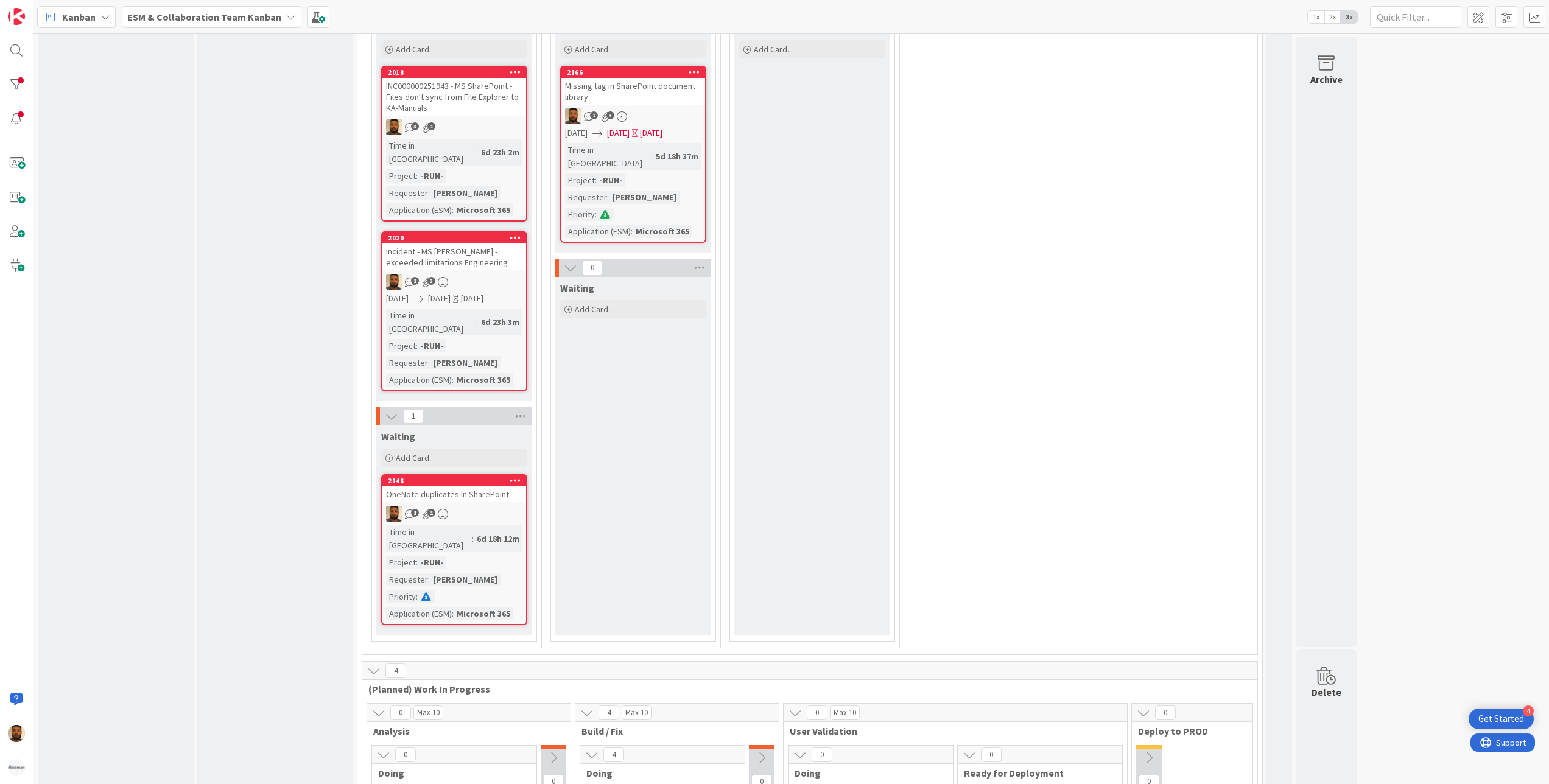
scroll to position [219, 0]
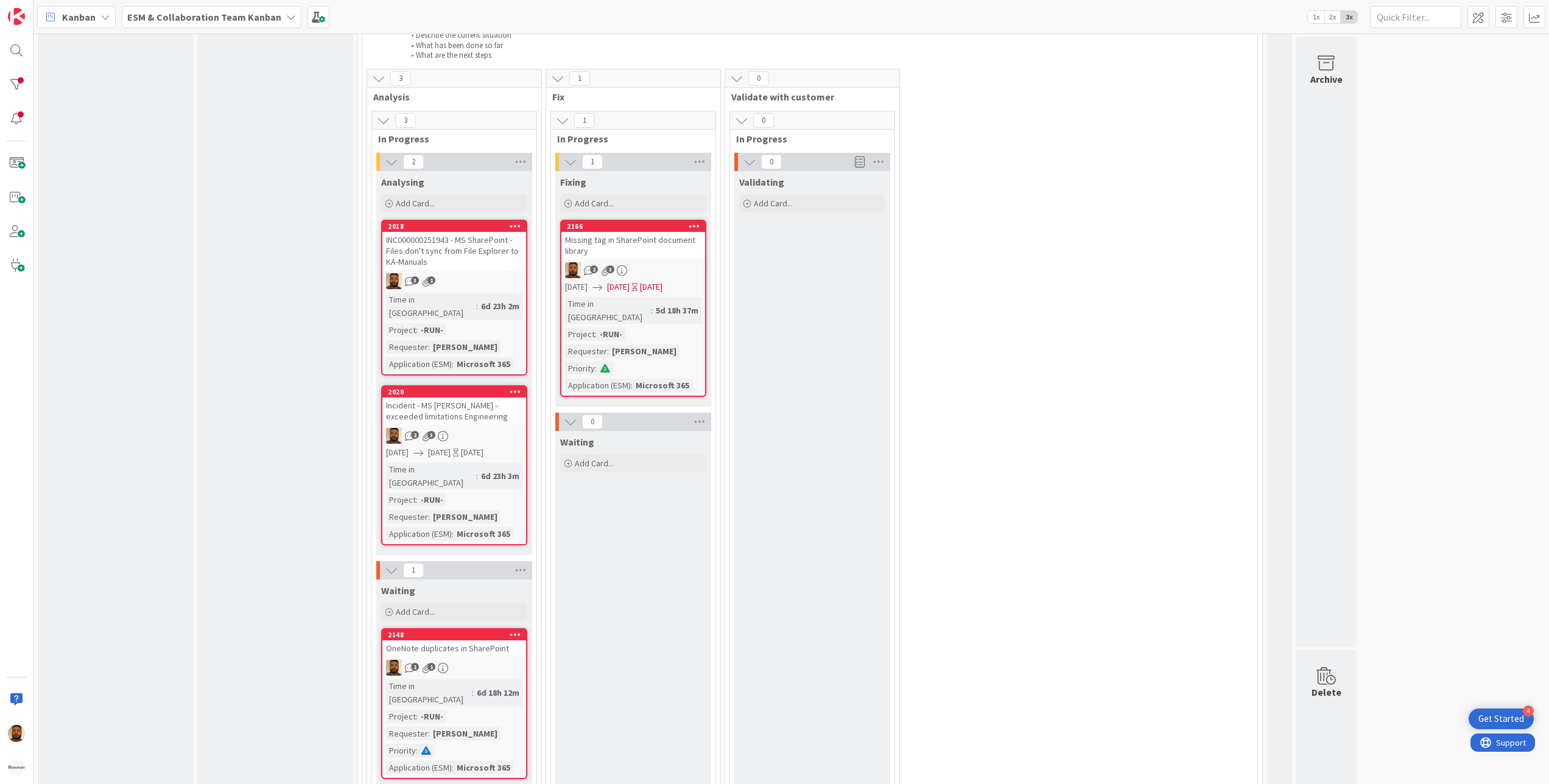
click at [621, 232] on div "2166" at bounding box center [633, 227] width 144 height 11
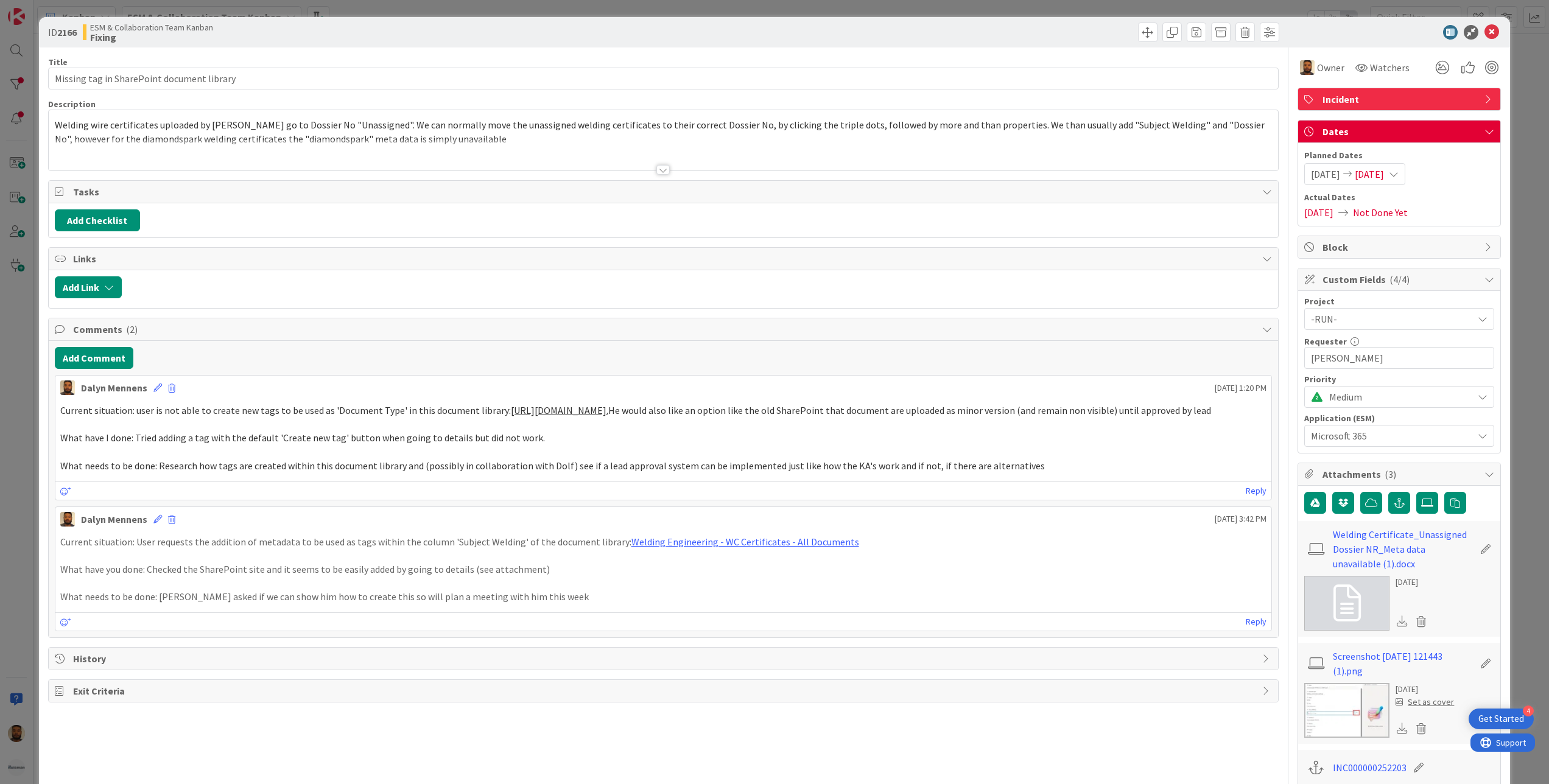
click at [1384, 179] on span "[DATE]" at bounding box center [1369, 174] width 29 height 14
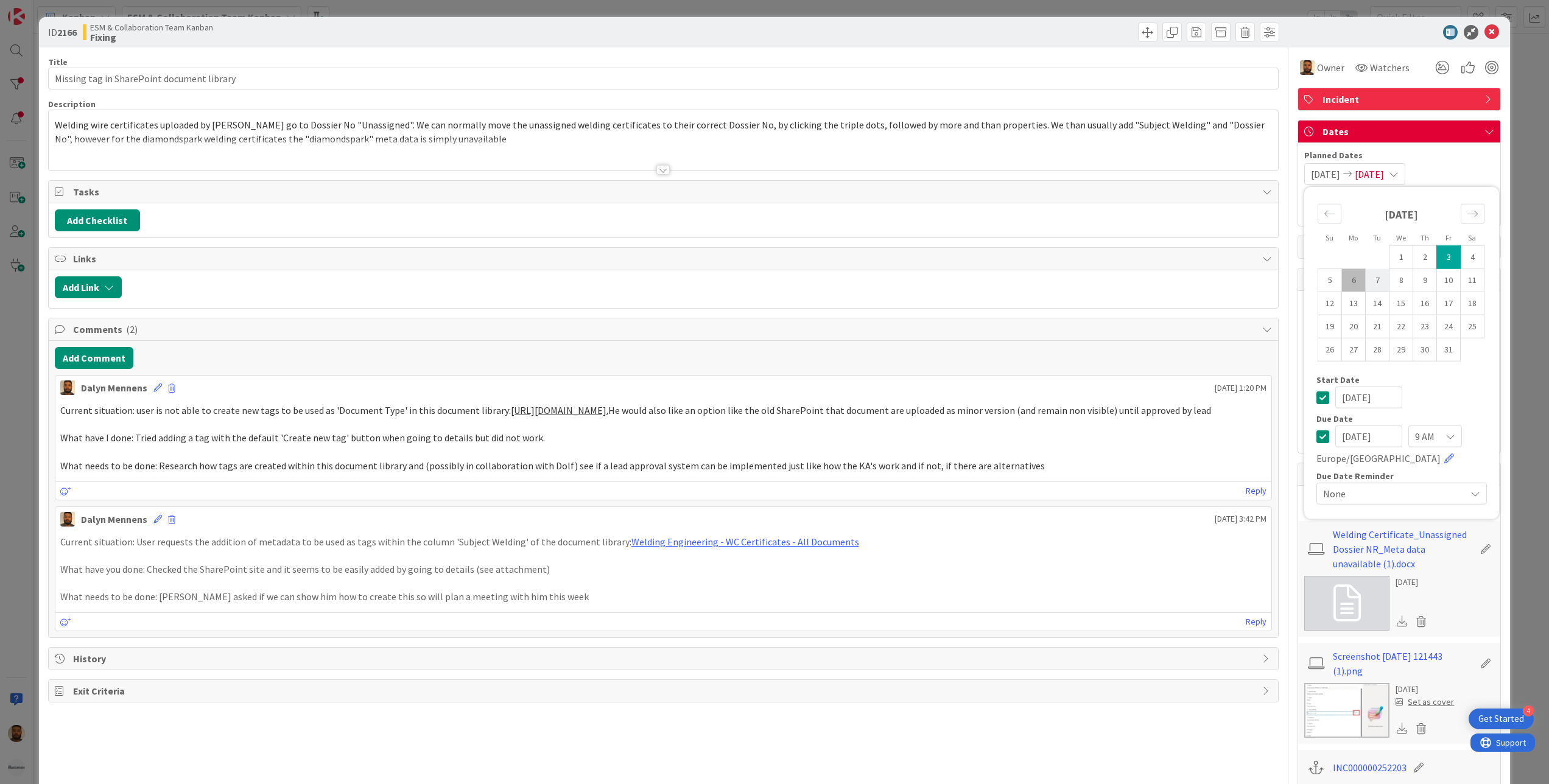
click at [1366, 288] on td "7" at bounding box center [1377, 280] width 23 height 23
type input "[DATE]"
click at [1366, 288] on td "7" at bounding box center [1377, 280] width 23 height 23
type input "[DATE]"
click at [1484, 33] on icon at bounding box center [1491, 33] width 14 height 14
